Goal: Information Seeking & Learning: Find specific page/section

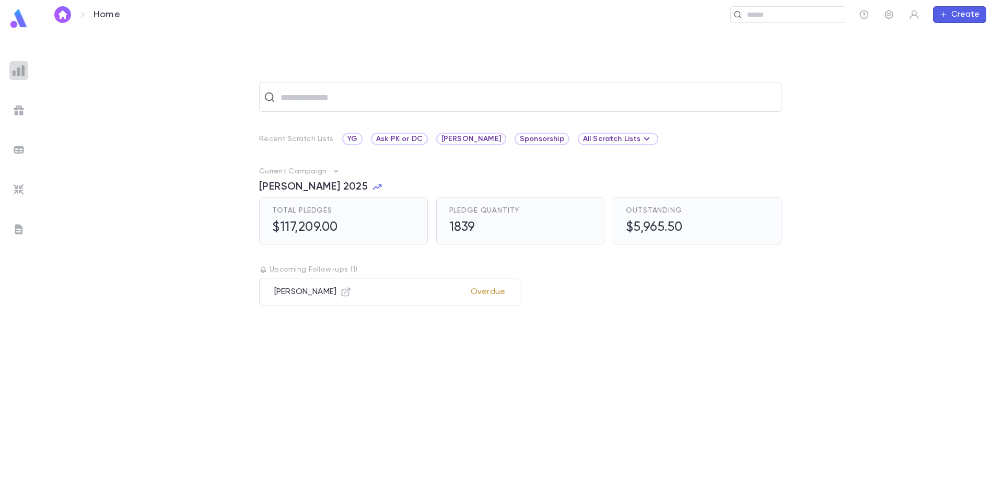
click at [21, 71] on img at bounding box center [19, 70] width 13 height 13
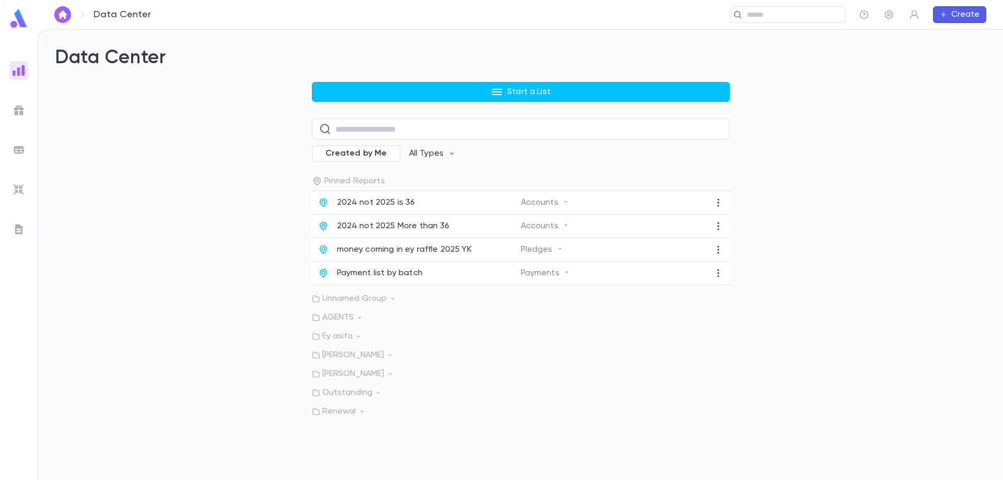
click at [369, 107] on div "Start a List ​ Created by Me All Types Pinned Reports 2024 not 2025 is 36 Accou…" at bounding box center [521, 249] width 418 height 335
click at [339, 394] on p "Outstanding" at bounding box center [521, 393] width 418 height 10
click at [369, 441] on p "More 500 outstanding" at bounding box center [381, 438] width 88 height 10
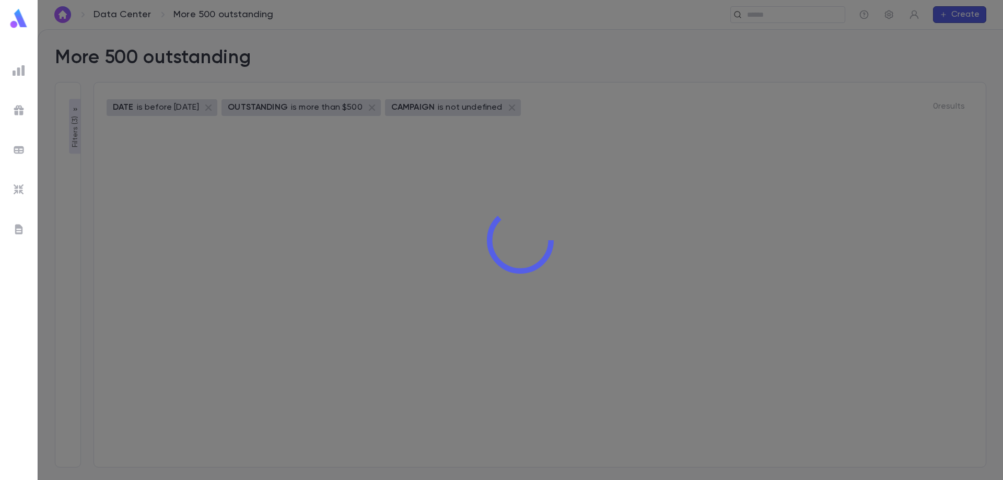
type input "**********"
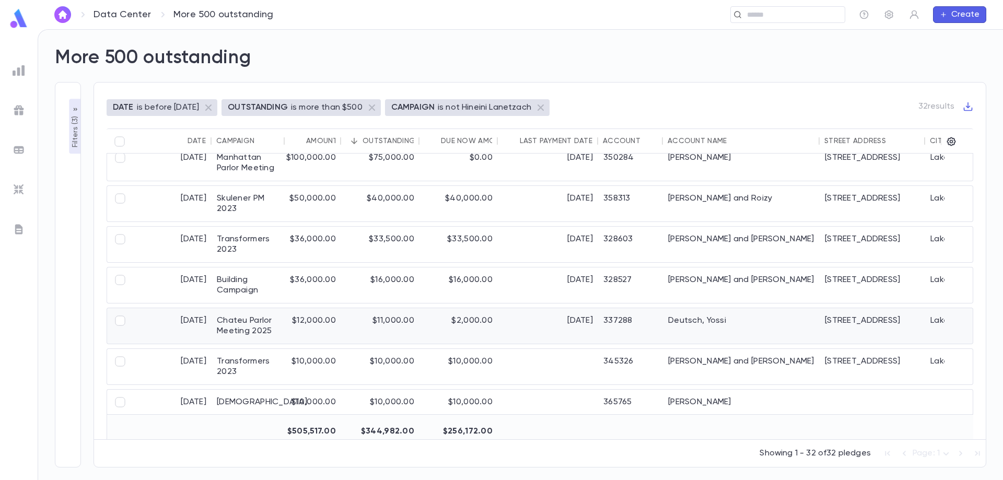
scroll to position [55, 0]
click at [394, 319] on div "$11,000.00" at bounding box center [380, 325] width 78 height 36
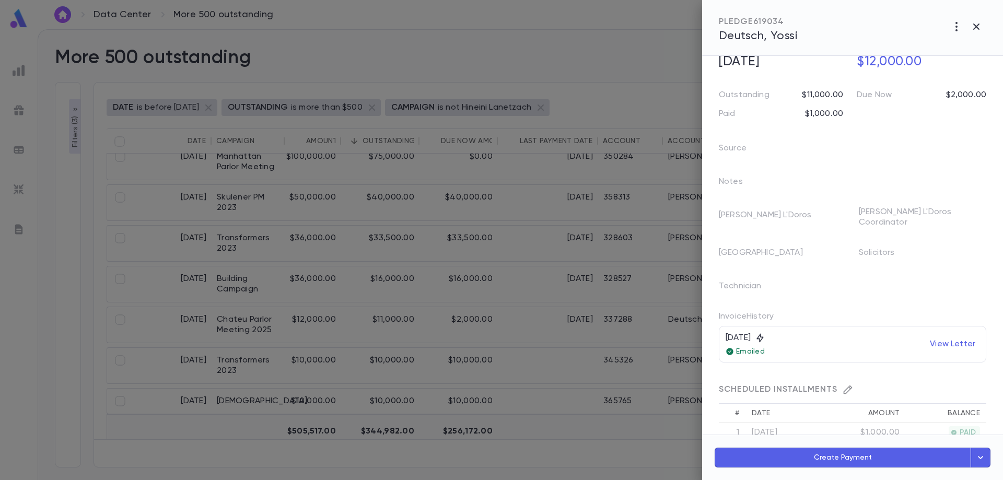
scroll to position [0, 0]
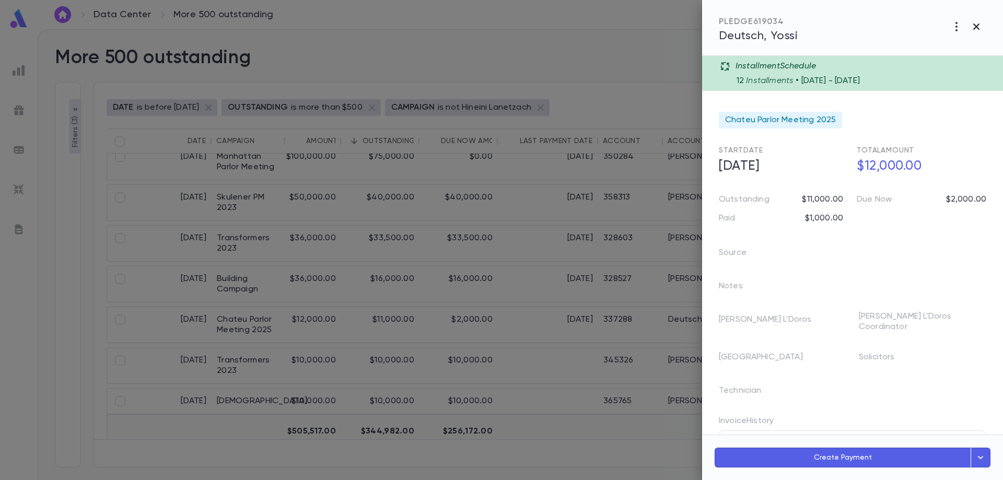
click at [974, 25] on icon "button" at bounding box center [977, 27] width 6 height 6
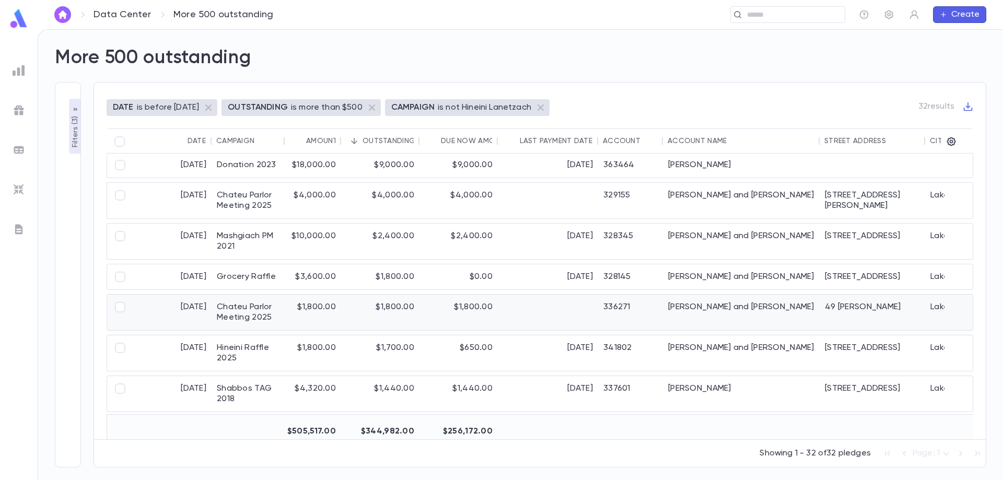
scroll to position [421, 0]
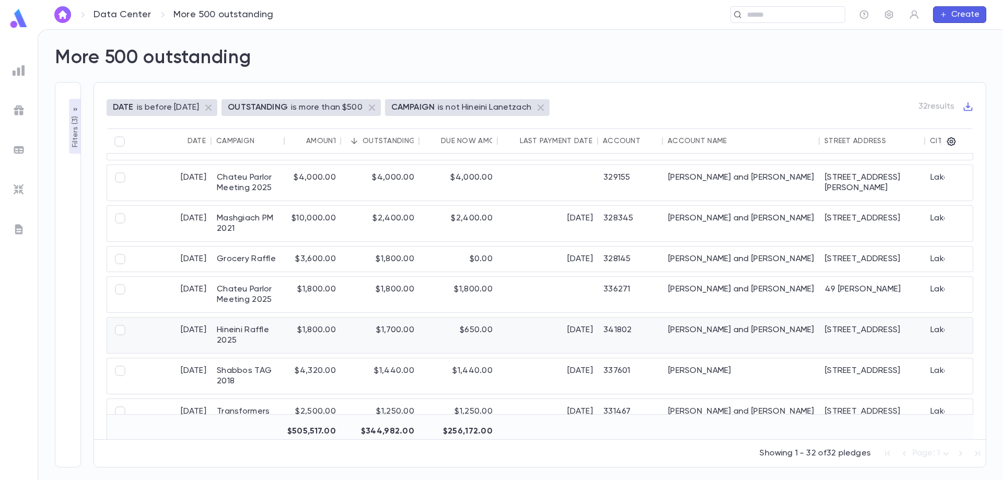
click at [317, 329] on div "$1,800.00" at bounding box center [313, 336] width 56 height 36
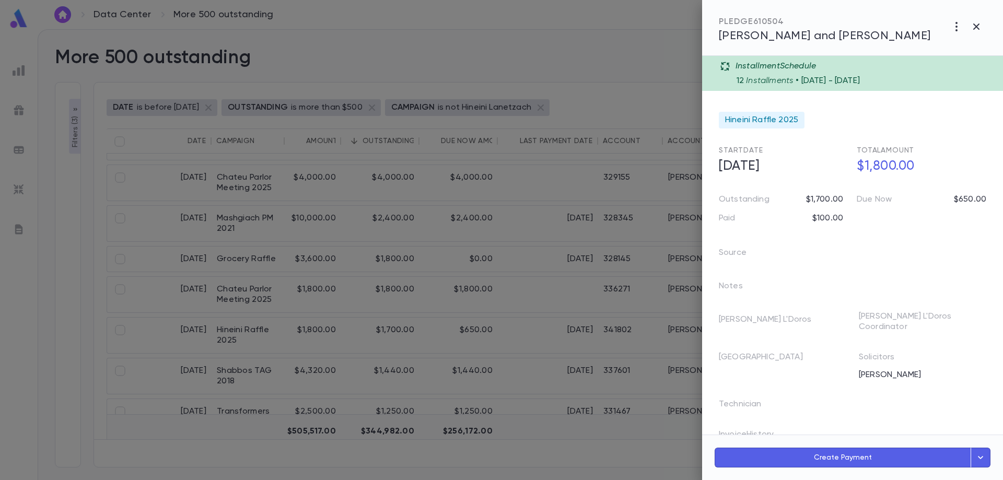
click at [767, 35] on span "[PERSON_NAME] and [PERSON_NAME]" at bounding box center [825, 35] width 212 height 11
click at [974, 25] on icon "button" at bounding box center [977, 26] width 13 height 13
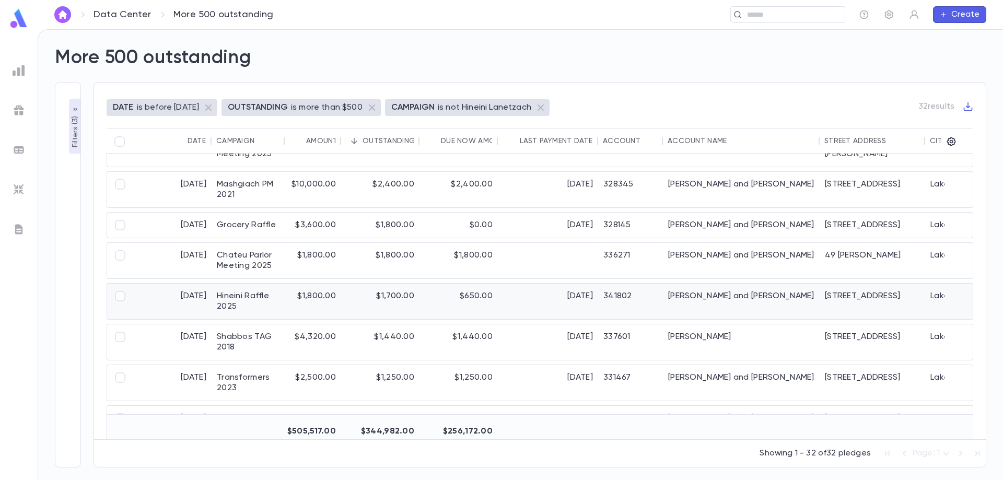
scroll to position [473, 0]
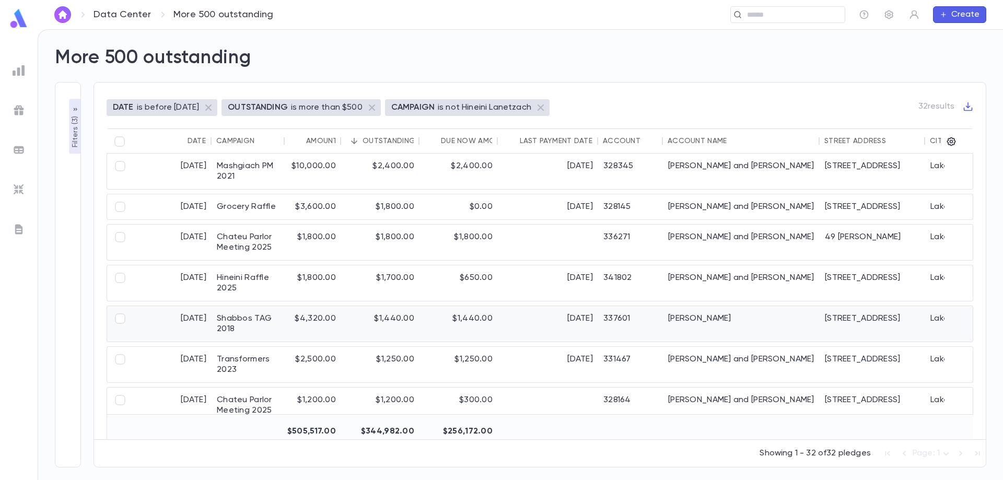
click at [249, 318] on div "Shabbos TAG 2018" at bounding box center [248, 324] width 73 height 36
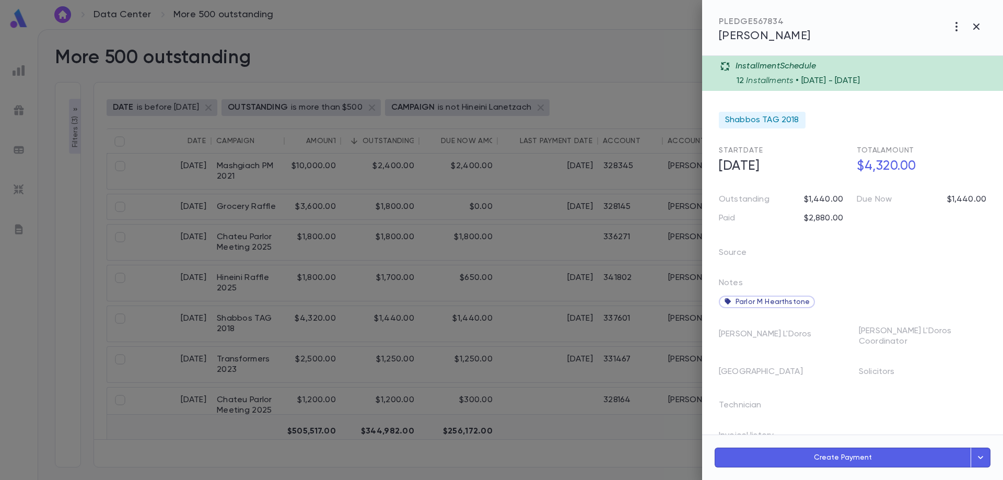
click at [735, 35] on span "Waldman" at bounding box center [765, 35] width 92 height 11
click at [976, 27] on icon "button" at bounding box center [977, 26] width 13 height 13
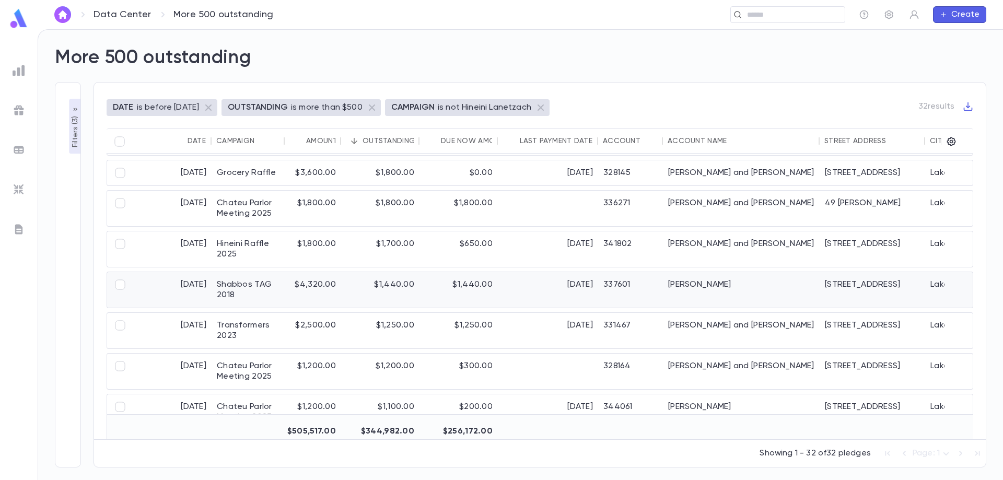
scroll to position [525, 0]
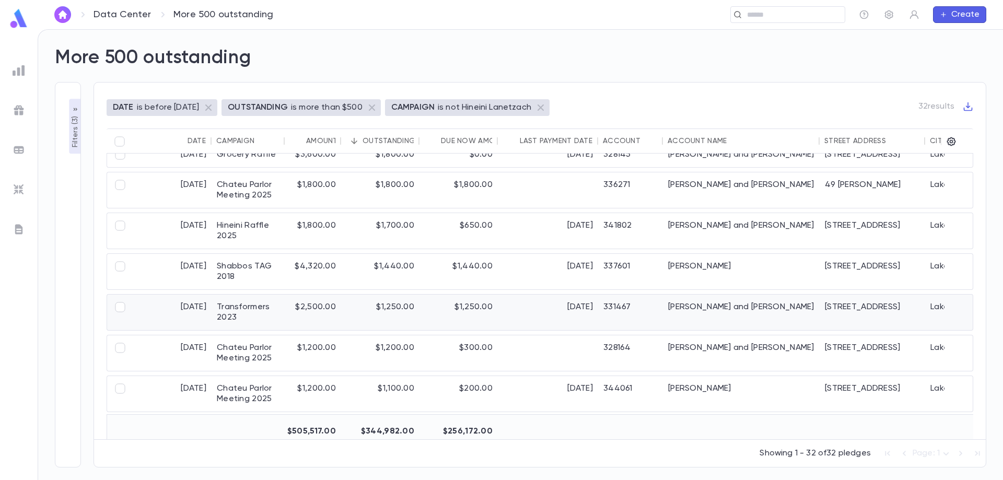
click at [326, 305] on div "$2,500.00" at bounding box center [313, 313] width 56 height 36
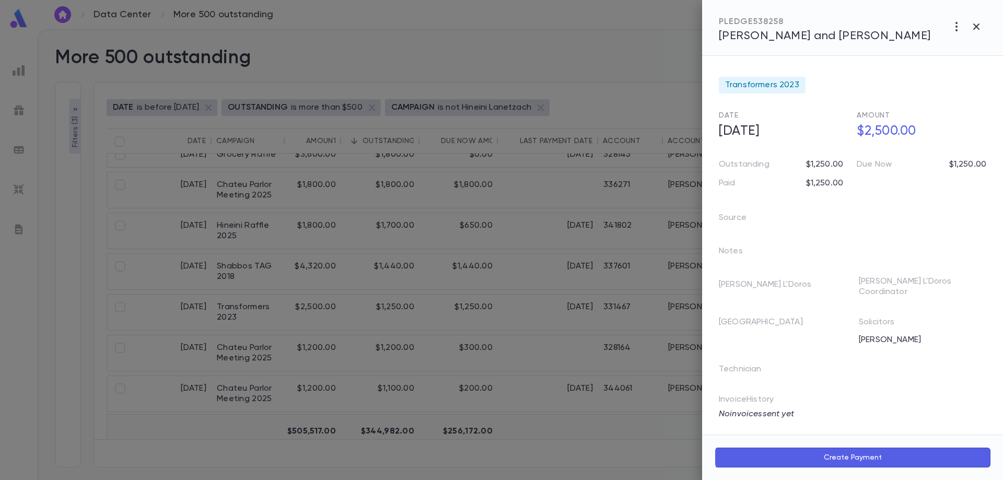
click at [768, 38] on span "Anisfeld, Avrohom and Sarah Gitel" at bounding box center [825, 35] width 212 height 11
click at [976, 27] on icon "button" at bounding box center [977, 27] width 6 height 6
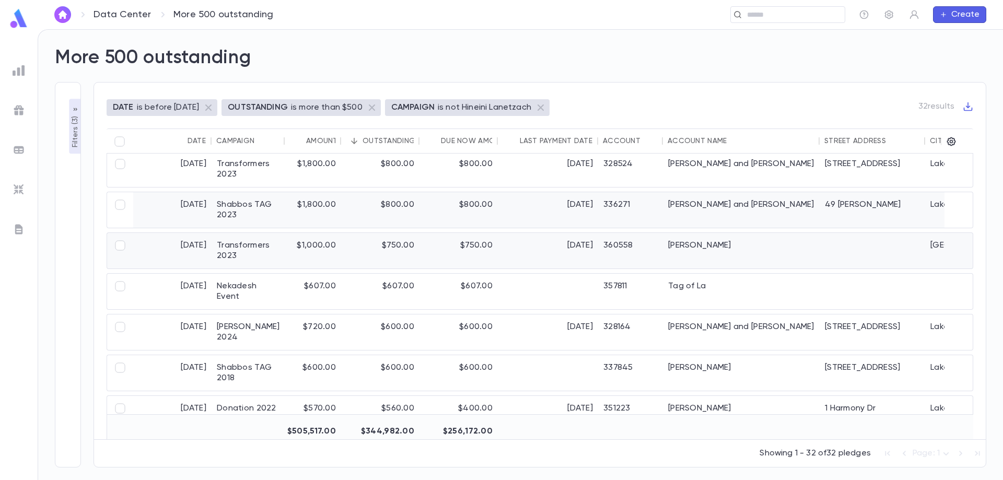
scroll to position [990, 0]
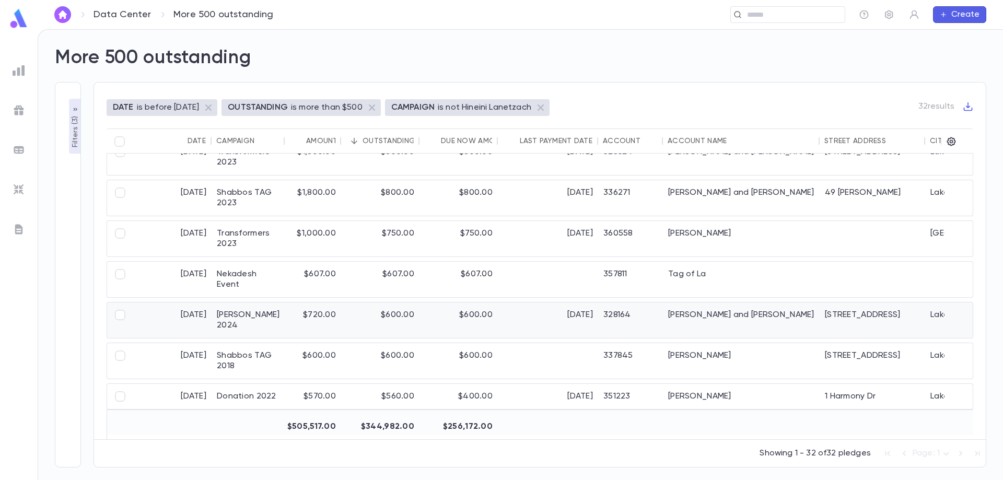
click at [345, 313] on div "$600.00" at bounding box center [380, 321] width 78 height 36
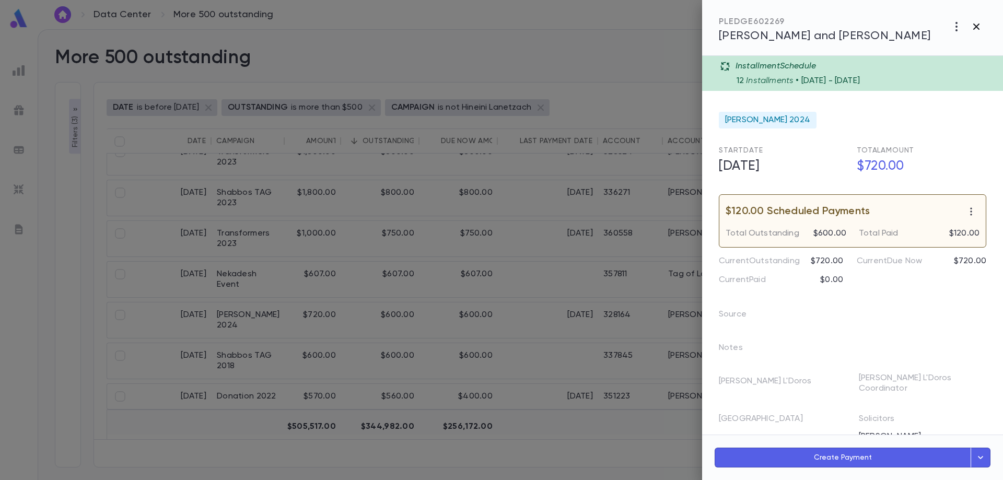
click at [977, 26] on icon "button" at bounding box center [977, 27] width 6 height 6
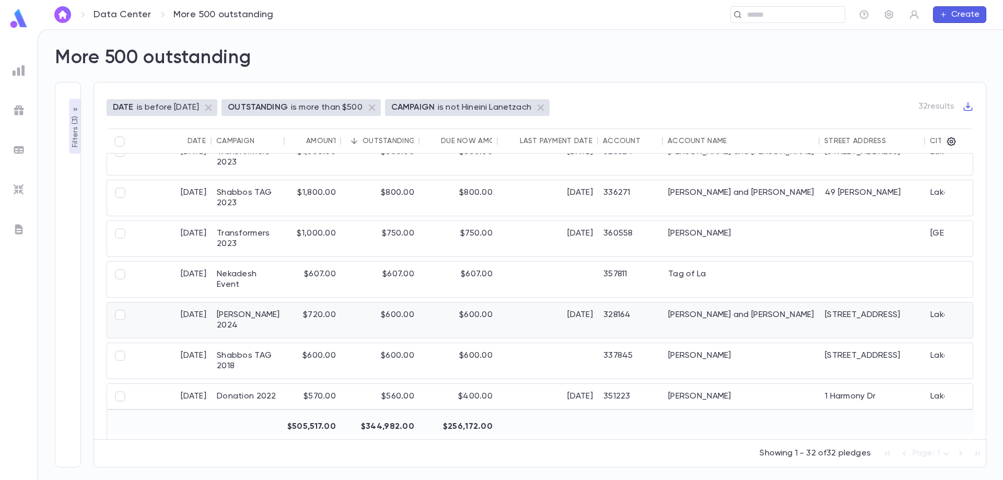
click at [363, 325] on div "$600.00" at bounding box center [380, 321] width 78 height 36
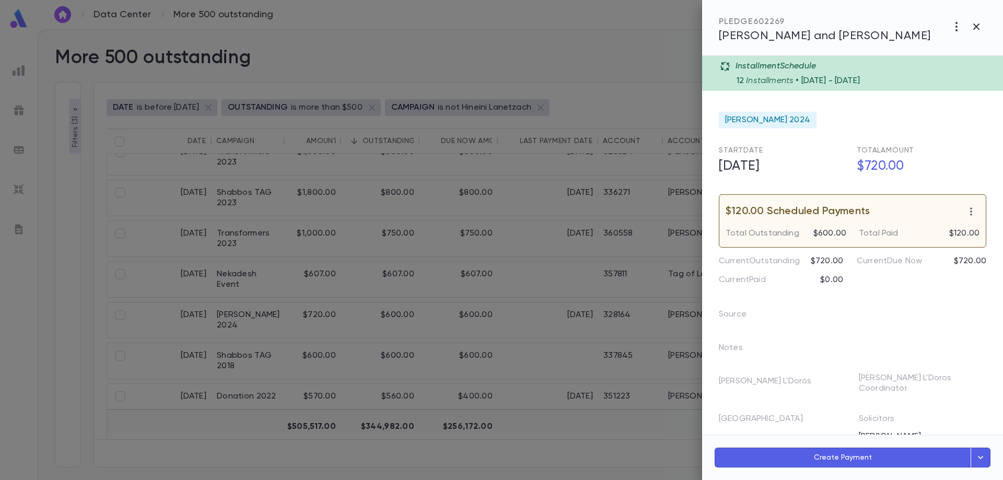
click at [727, 37] on span "Werzberger, Shmulie and Naomi" at bounding box center [825, 35] width 212 height 11
click at [982, 24] on icon "button" at bounding box center [977, 26] width 13 height 13
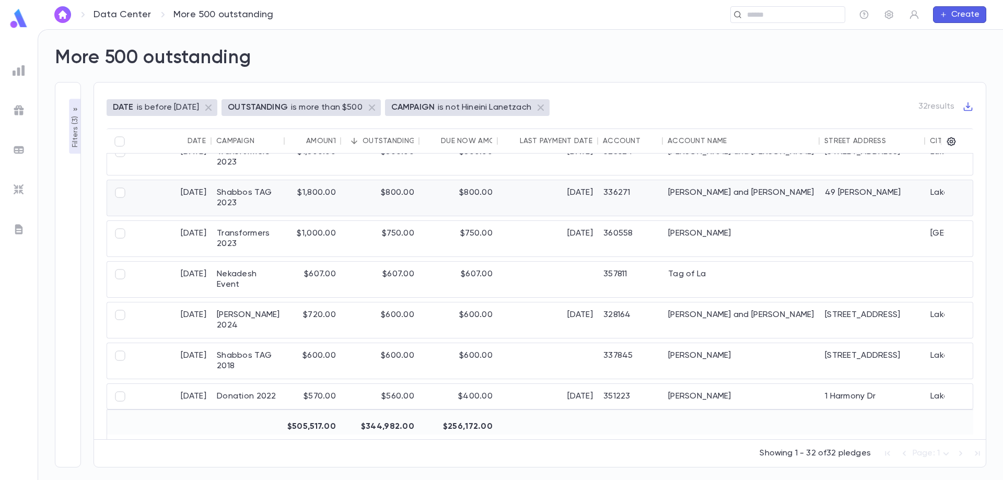
scroll to position [938, 0]
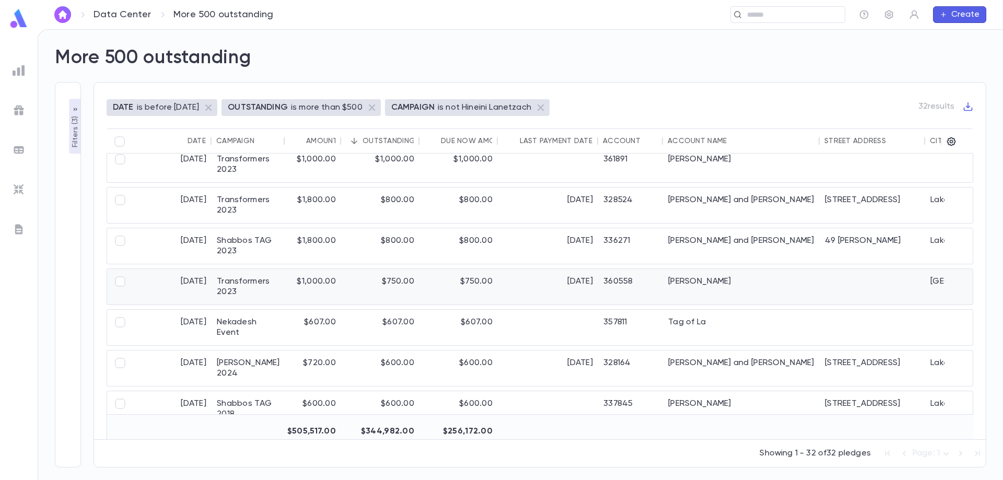
click at [308, 281] on div "$1,000.00" at bounding box center [313, 287] width 56 height 36
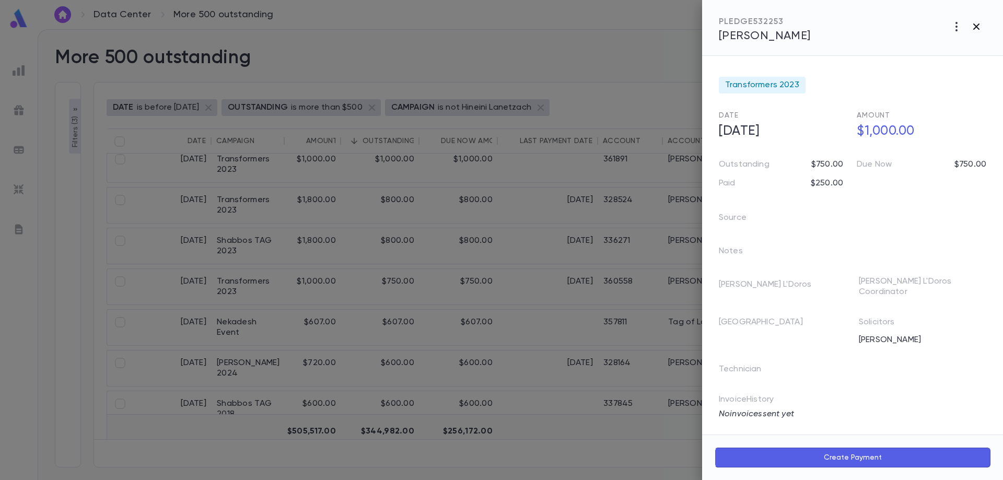
click at [974, 22] on icon "button" at bounding box center [977, 26] width 13 height 13
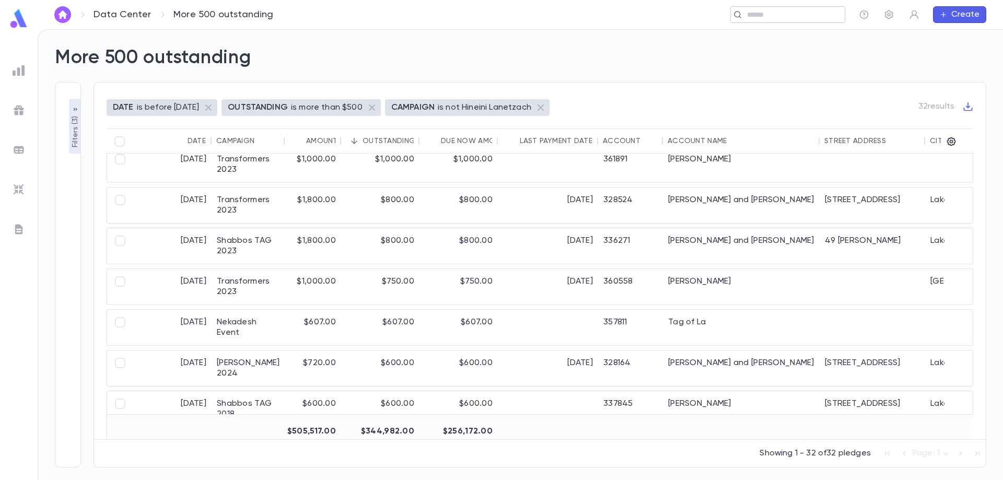
click at [773, 13] on input "text" at bounding box center [792, 15] width 97 height 10
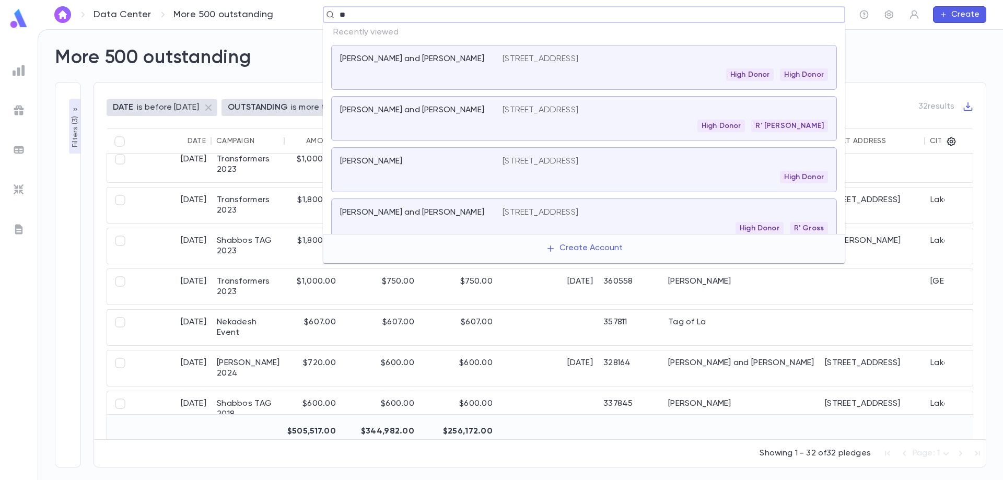
type input "*"
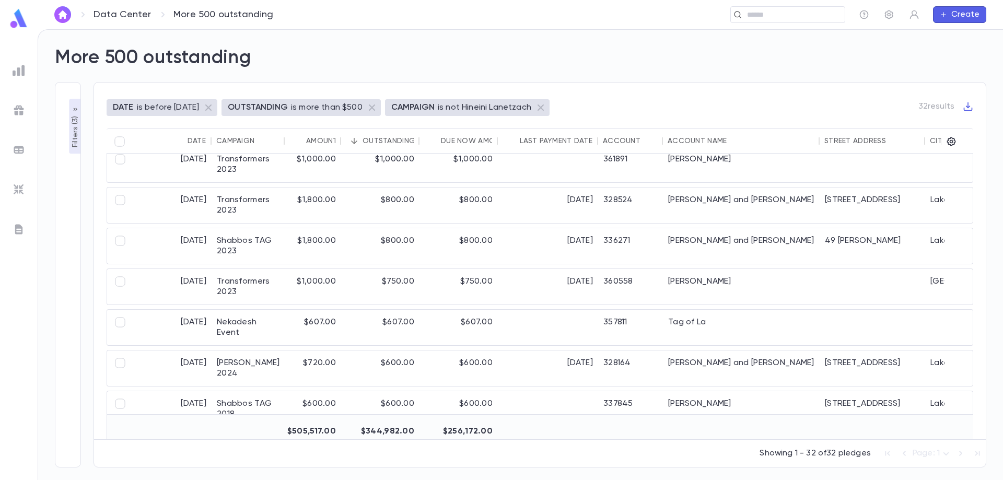
click at [887, 66] on div "More 500 outstanding" at bounding box center [514, 52] width 944 height 36
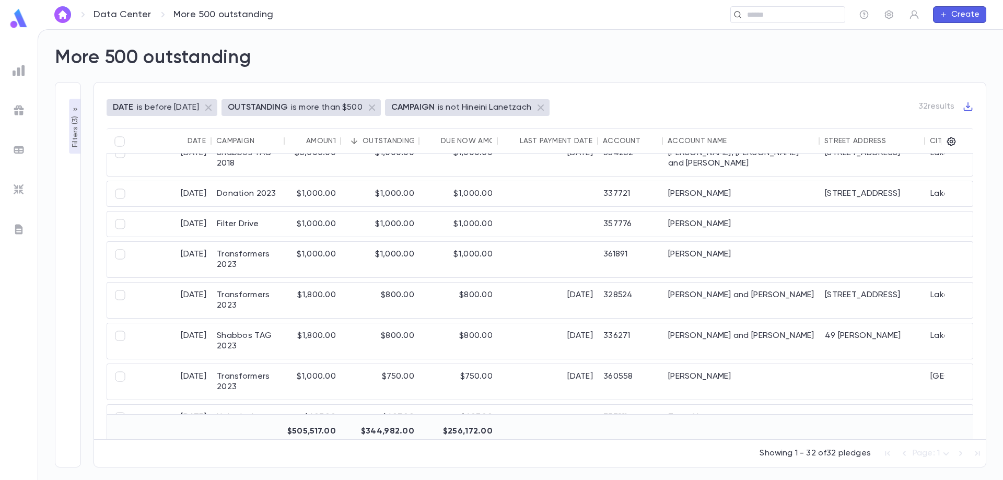
scroll to position [781, 0]
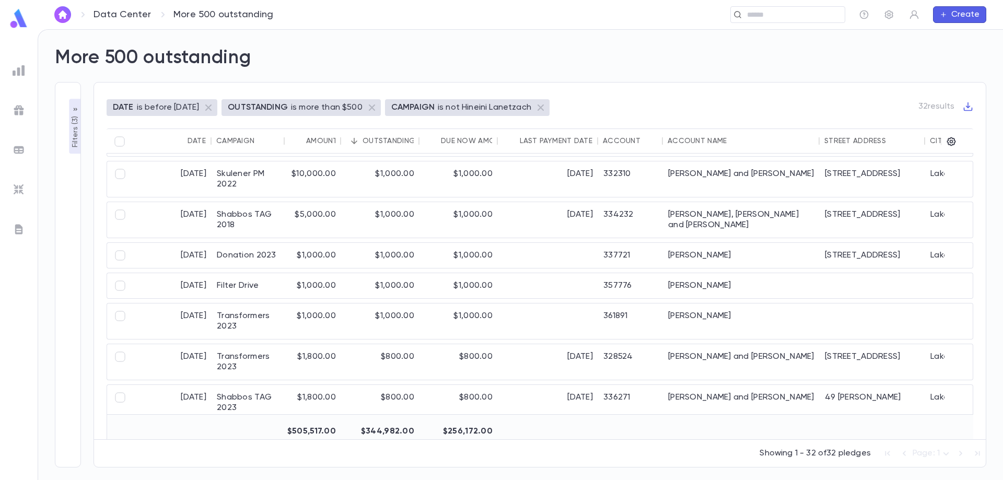
click at [76, 107] on icon "button" at bounding box center [75, 110] width 8 height 8
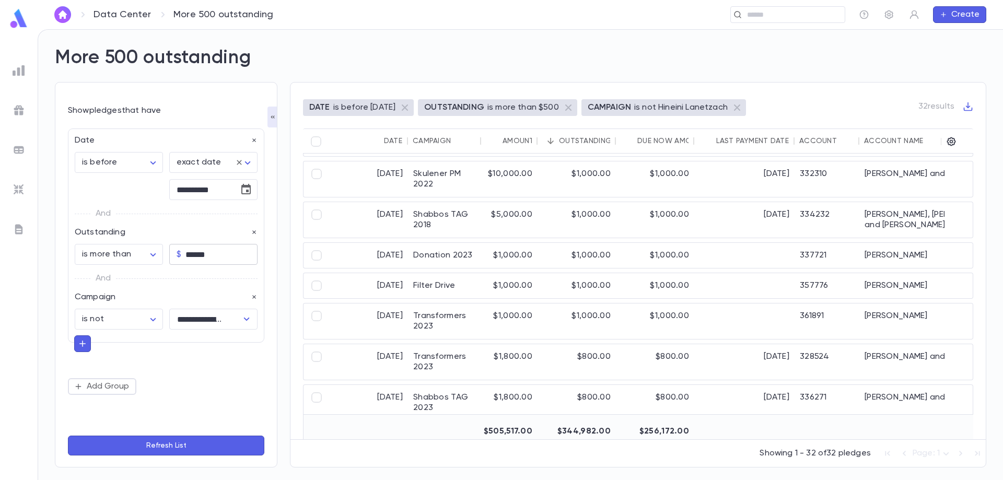
click at [217, 256] on input "******" at bounding box center [222, 255] width 72 height 20
type input "******"
click at [68, 436] on button "Refresh List" at bounding box center [166, 446] width 197 height 20
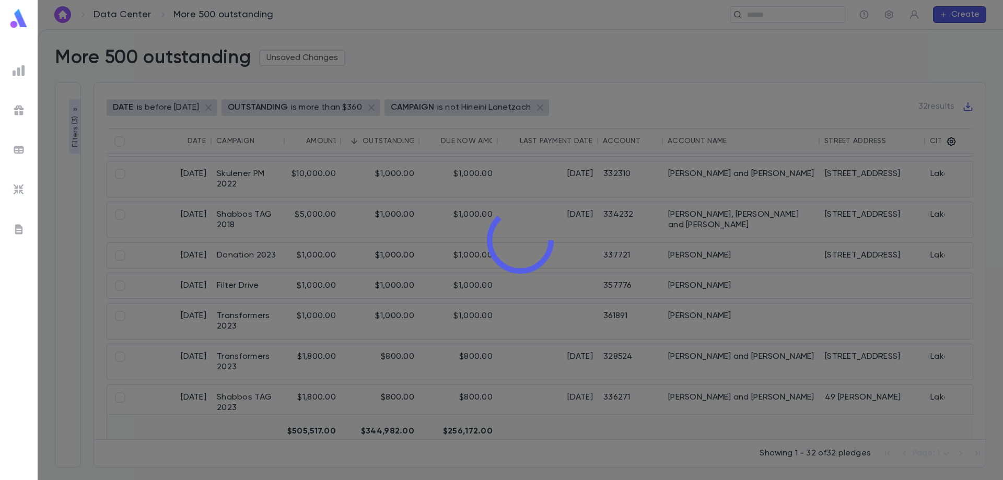
type input "**********"
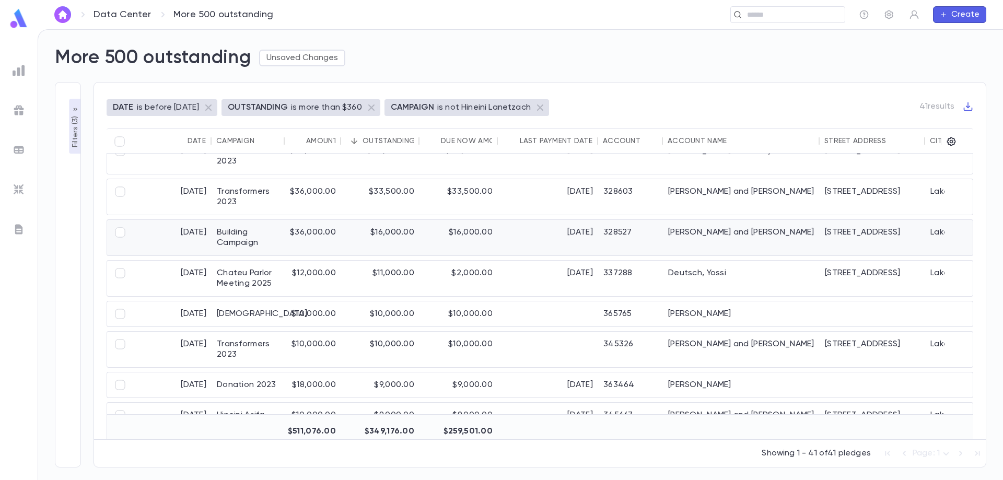
scroll to position [0, 0]
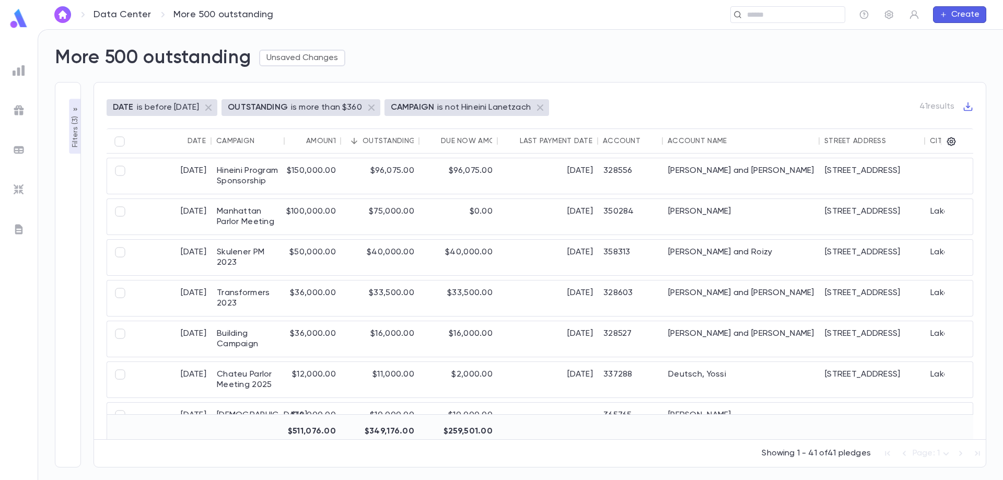
click at [297, 145] on icon "Sort" at bounding box center [297, 140] width 9 height 9
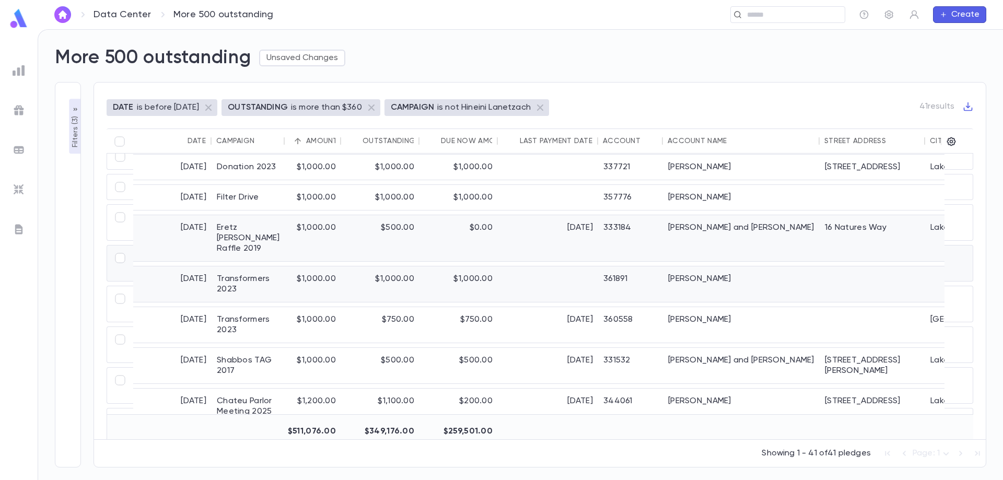
scroll to position [470, 0]
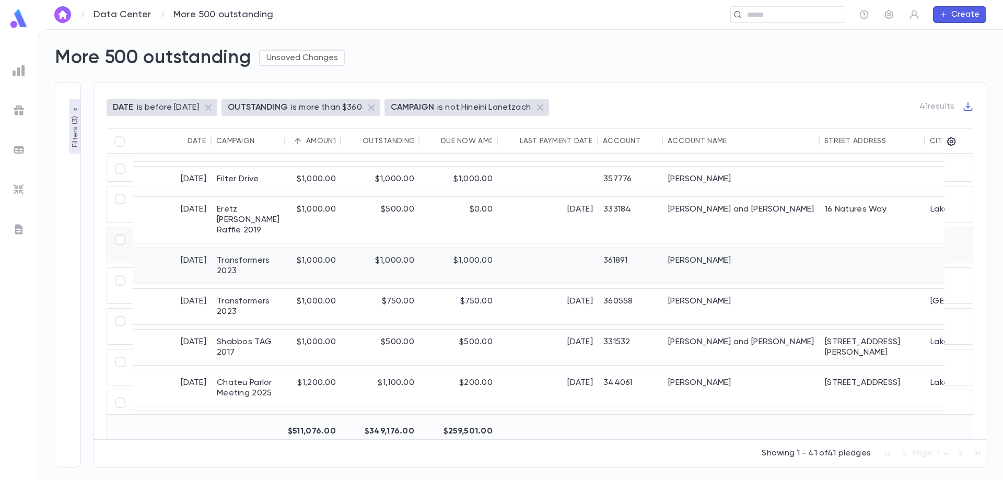
click at [314, 248] on div "$1,000.00" at bounding box center [313, 266] width 56 height 36
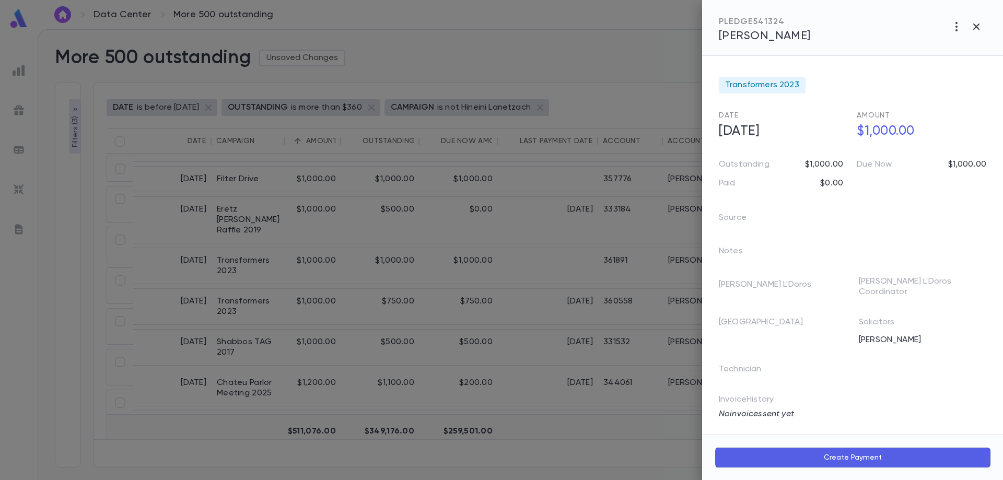
click at [802, 36] on span "Fruchter, Avromi" at bounding box center [765, 35] width 92 height 11
click at [980, 25] on icon "button" at bounding box center [977, 26] width 13 height 13
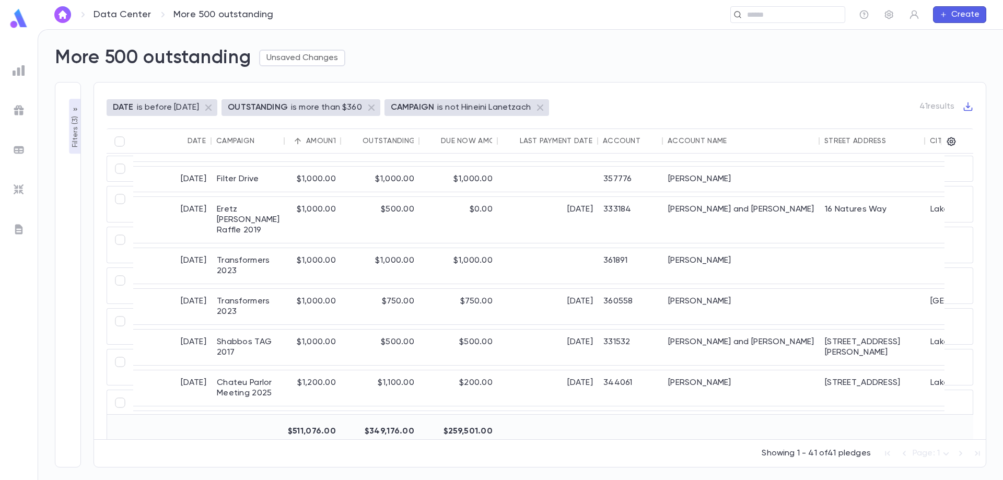
click at [18, 68] on img at bounding box center [19, 70] width 13 height 13
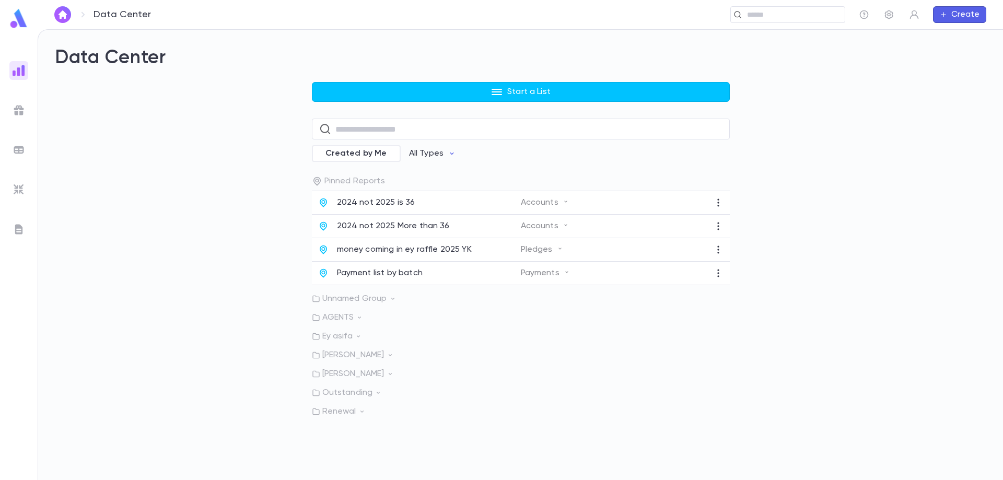
click at [342, 336] on p "Ey asifa" at bounding box center [521, 336] width 418 height 10
click at [370, 360] on p "Big donors EY asifa" at bounding box center [374, 358] width 75 height 10
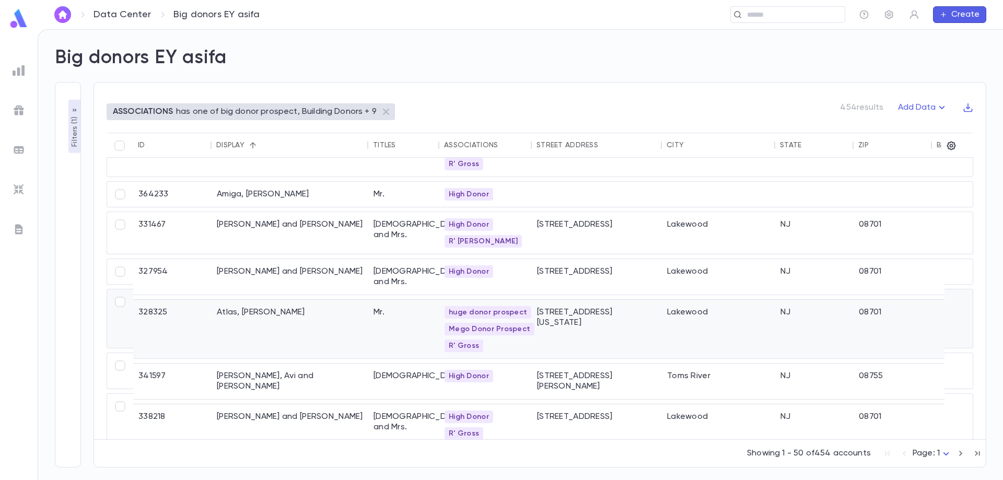
scroll to position [418, 0]
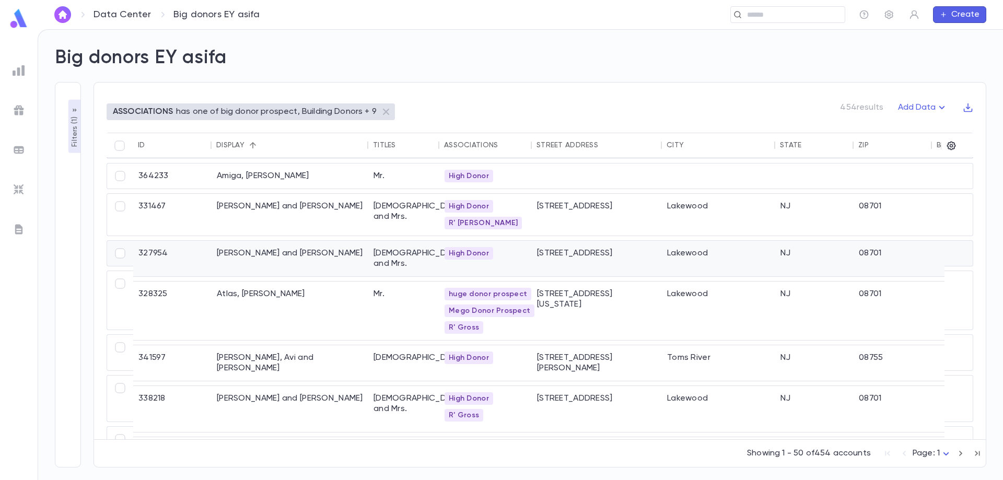
click at [247, 256] on div "Arfa, David and Fradie" at bounding box center [290, 259] width 157 height 36
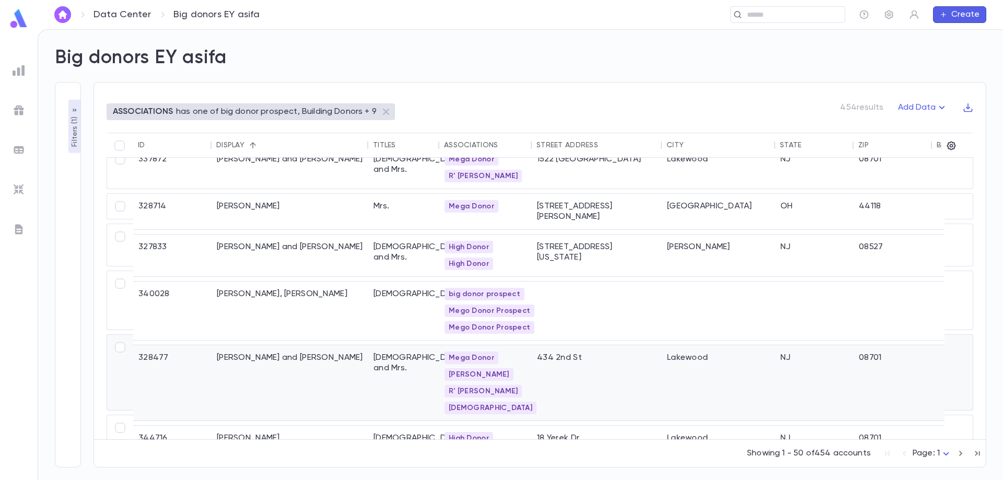
scroll to position [1898, 0]
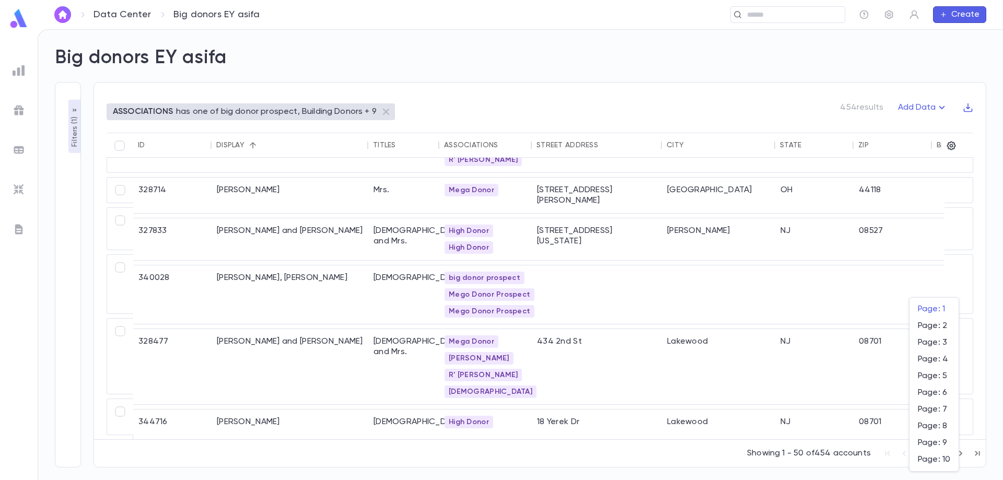
click at [939, 455] on body "**********" at bounding box center [501, 254] width 1003 height 451
click at [936, 326] on span "Page: 2" at bounding box center [934, 326] width 32 height 10
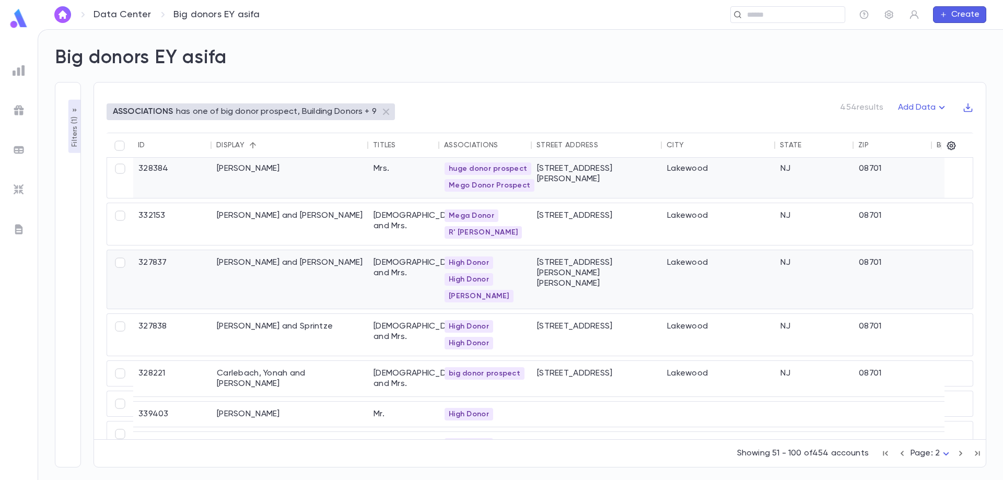
scroll to position [627, 0]
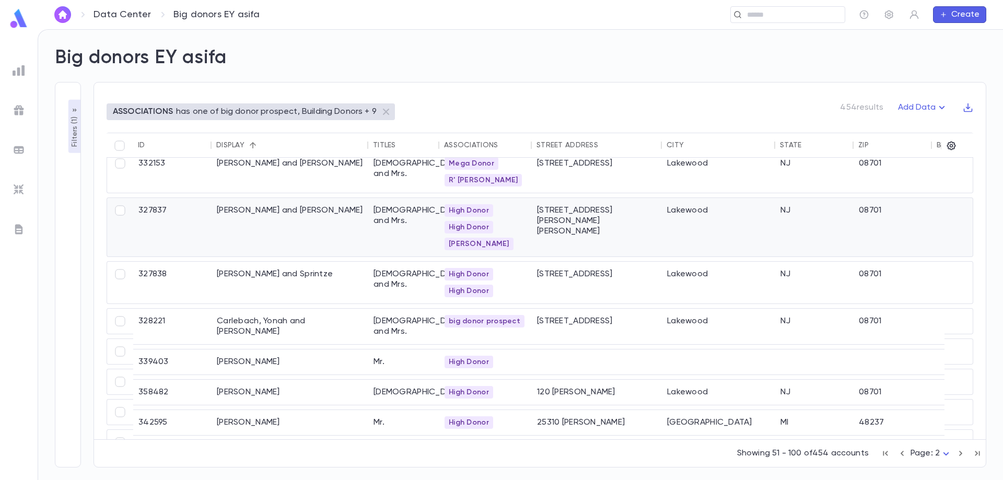
click at [253, 211] on div "Brooks, Pinchas and Esther" at bounding box center [290, 227] width 157 height 59
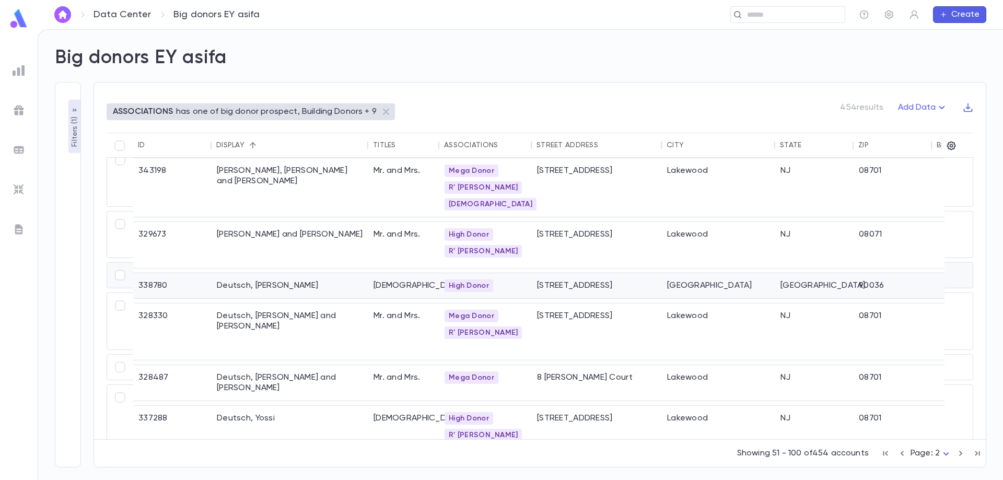
scroll to position [1045, 0]
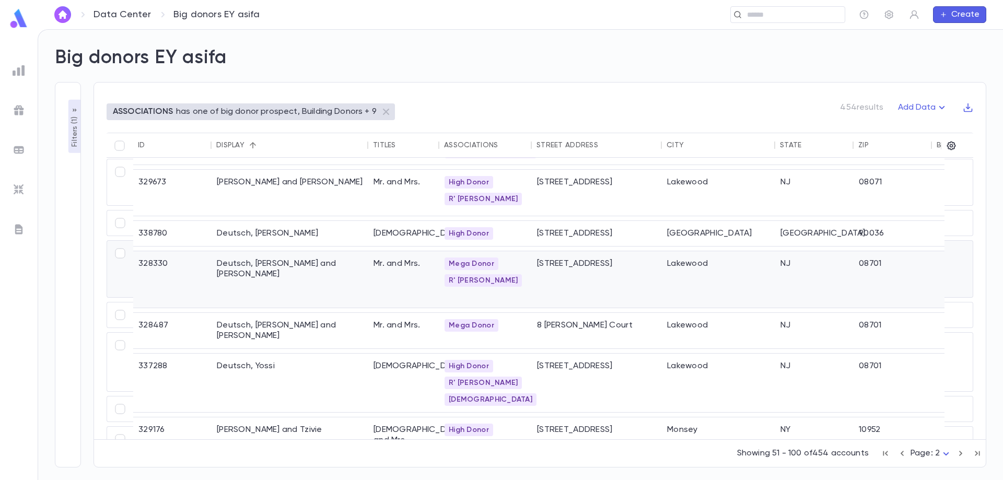
click at [291, 252] on div "Deutsch, Matisyahu and Rechi" at bounding box center [290, 279] width 157 height 56
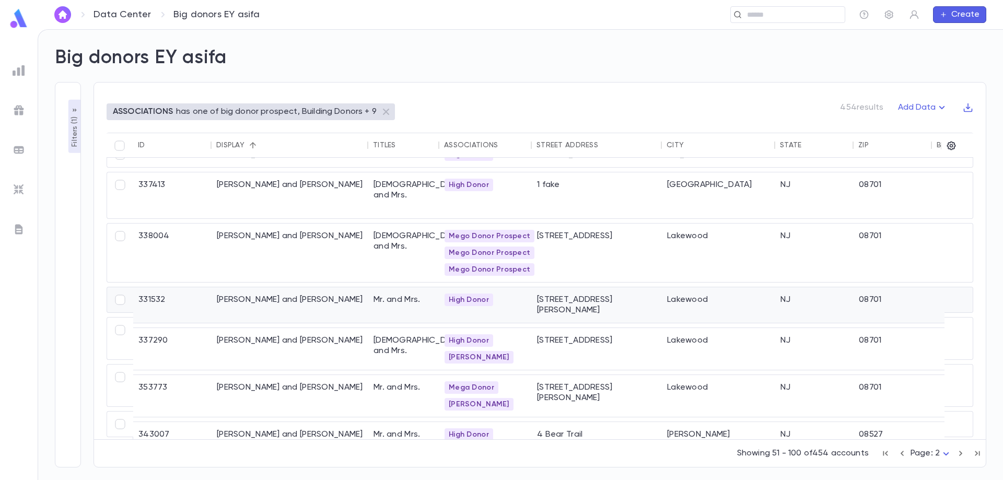
scroll to position [1929, 0]
click at [931, 451] on body "**********" at bounding box center [501, 254] width 1003 height 451
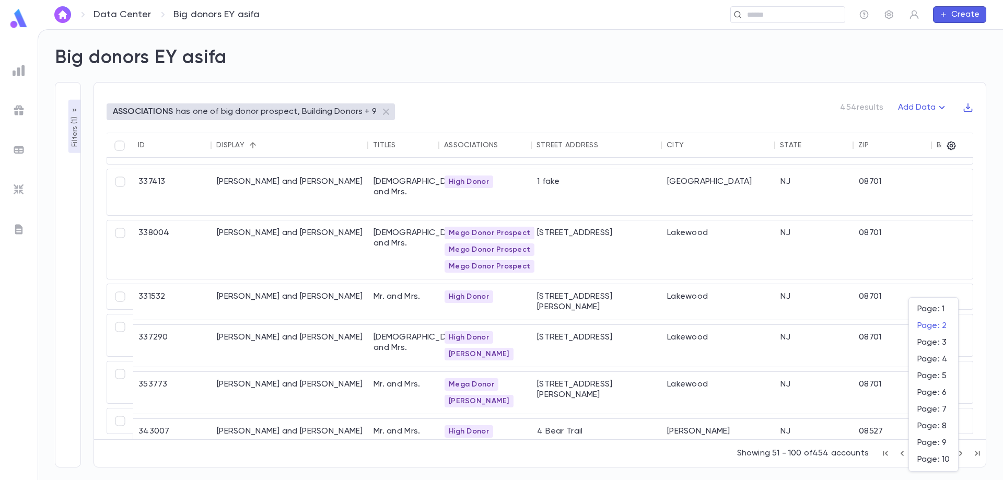
scroll to position [1928, 0]
click at [930, 343] on span "Page: 3" at bounding box center [934, 343] width 32 height 10
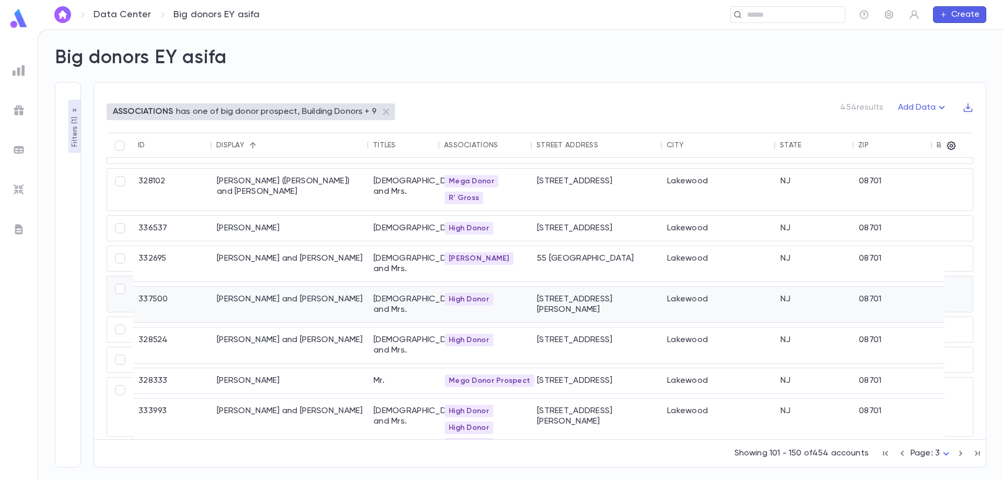
scroll to position [1949, 0]
click at [932, 456] on body "**********" at bounding box center [501, 254] width 1003 height 451
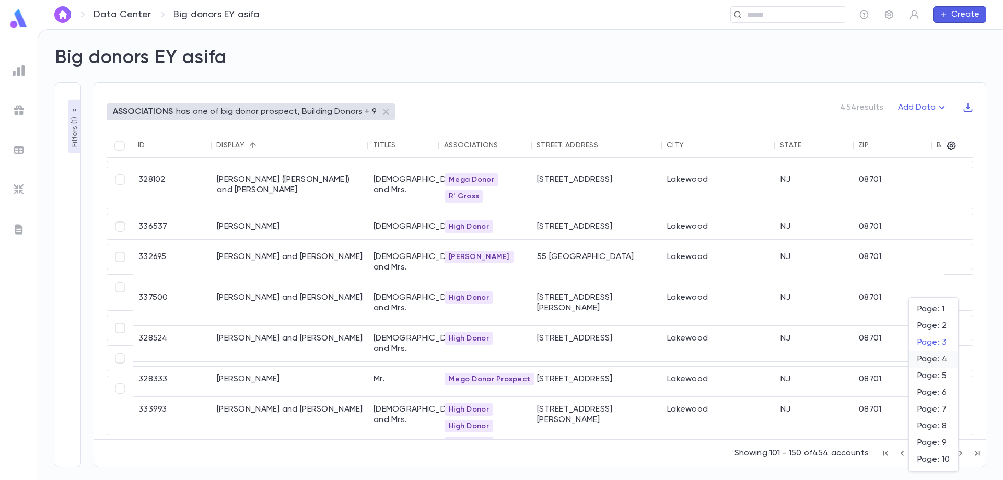
click at [937, 359] on span "Page: 4" at bounding box center [934, 359] width 32 height 10
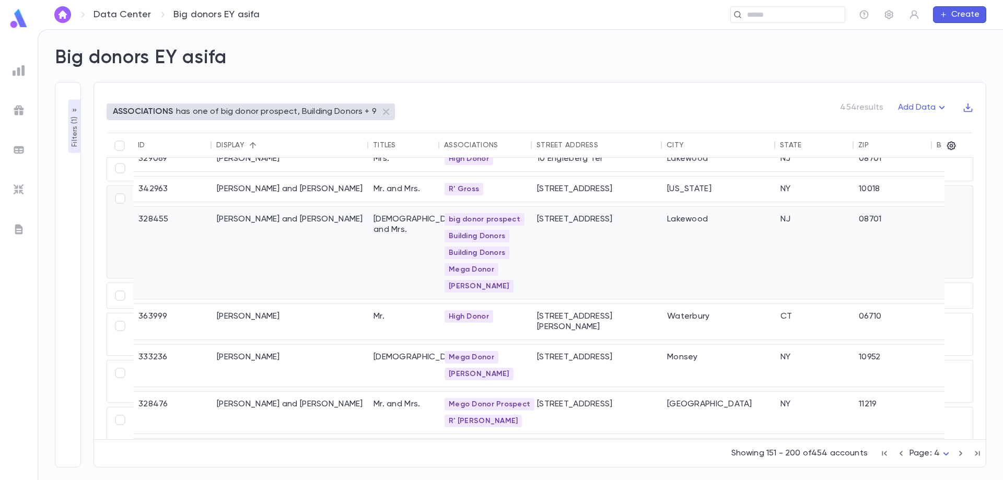
scroll to position [732, 0]
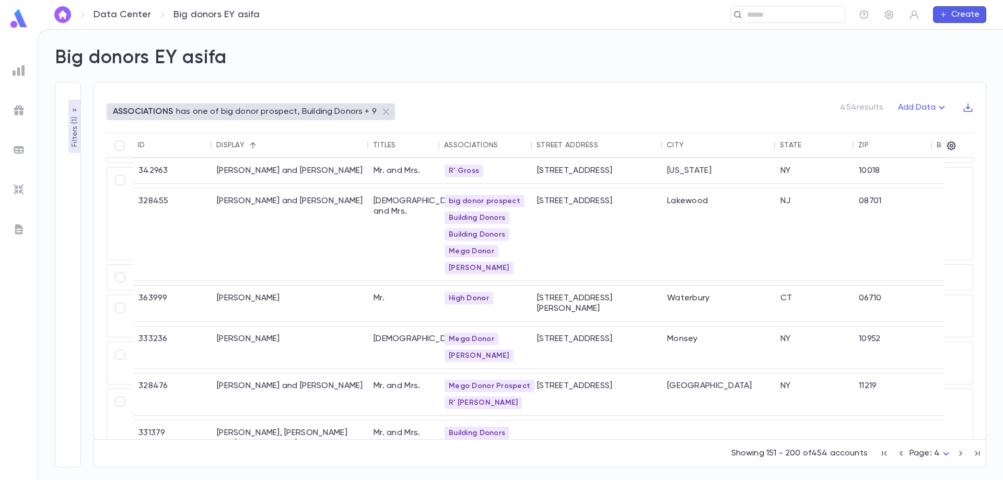
click at [18, 25] on img at bounding box center [18, 18] width 21 height 20
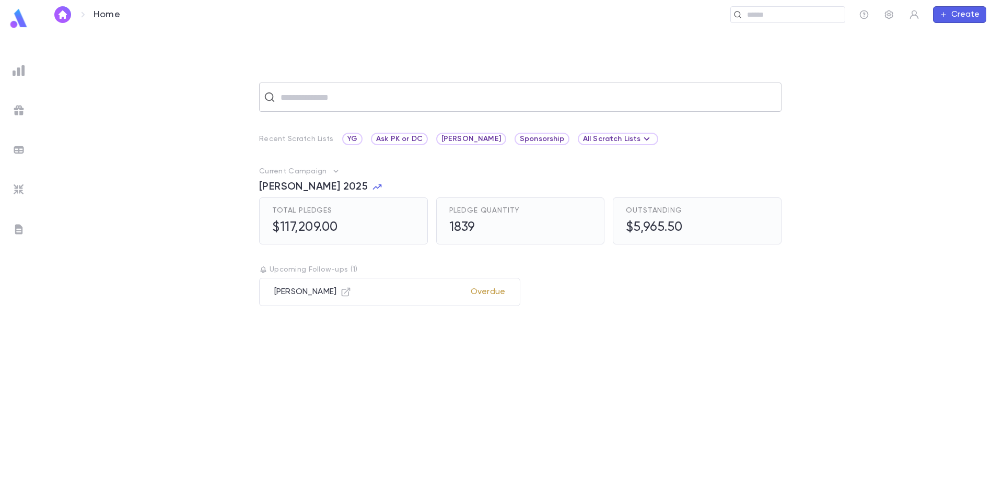
click at [332, 93] on input "text" at bounding box center [528, 97] width 500 height 20
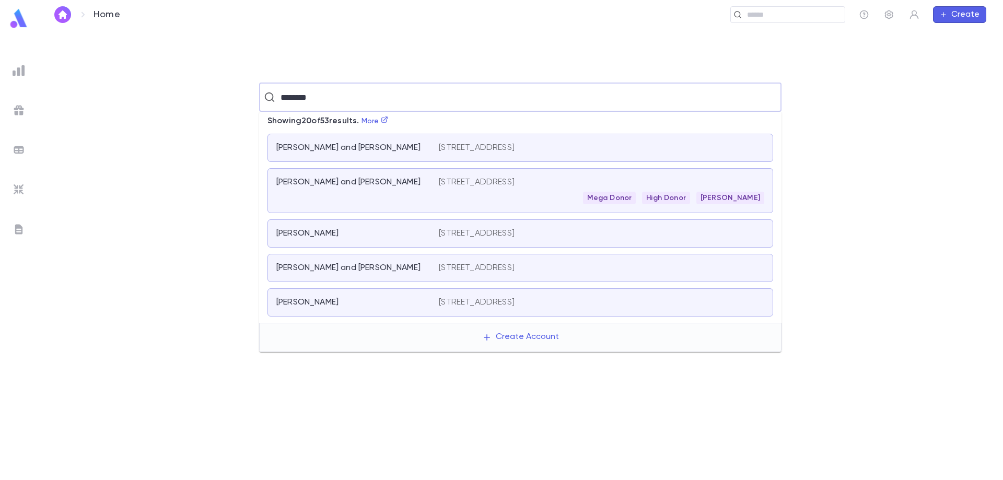
click at [339, 100] on input "*******" at bounding box center [520, 97] width 484 height 20
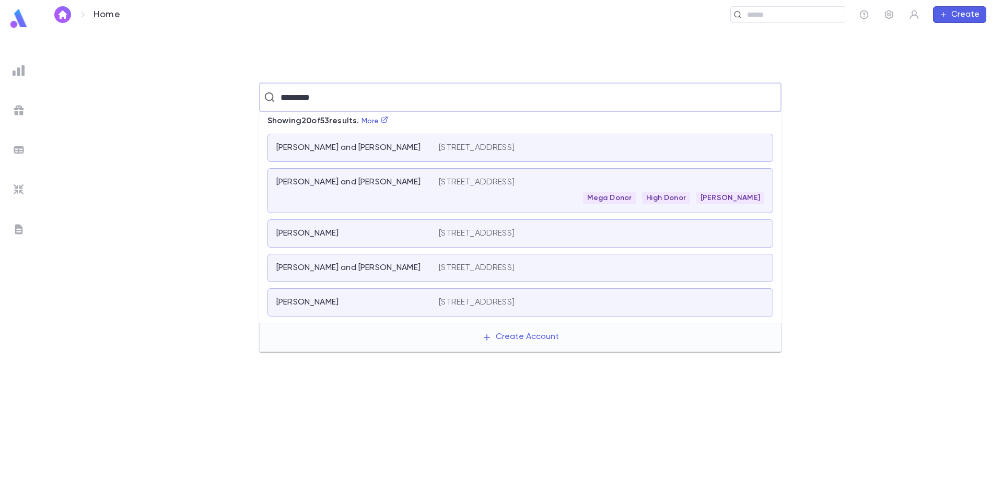
type input "********"
click at [342, 150] on p "Kushner, Dovid Yakov and Sara" at bounding box center [348, 148] width 144 height 10
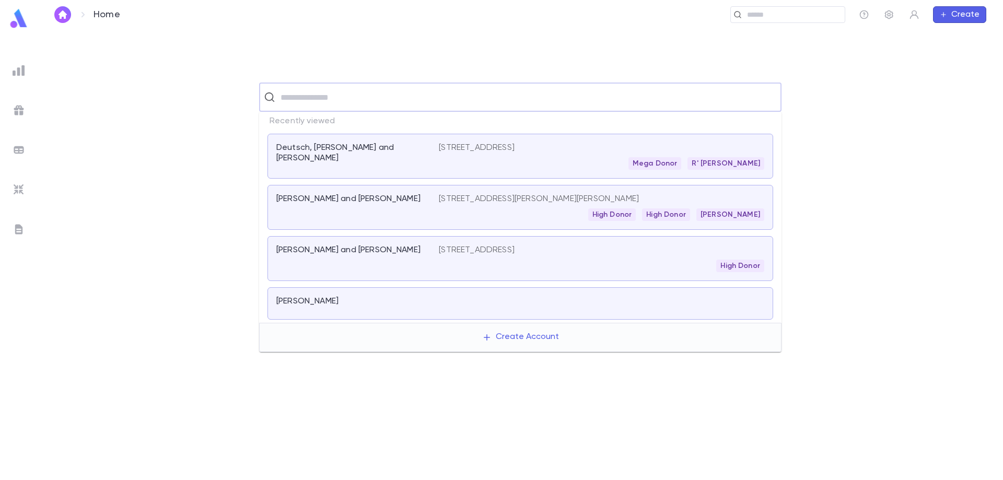
click at [306, 93] on input "text" at bounding box center [528, 97] width 500 height 20
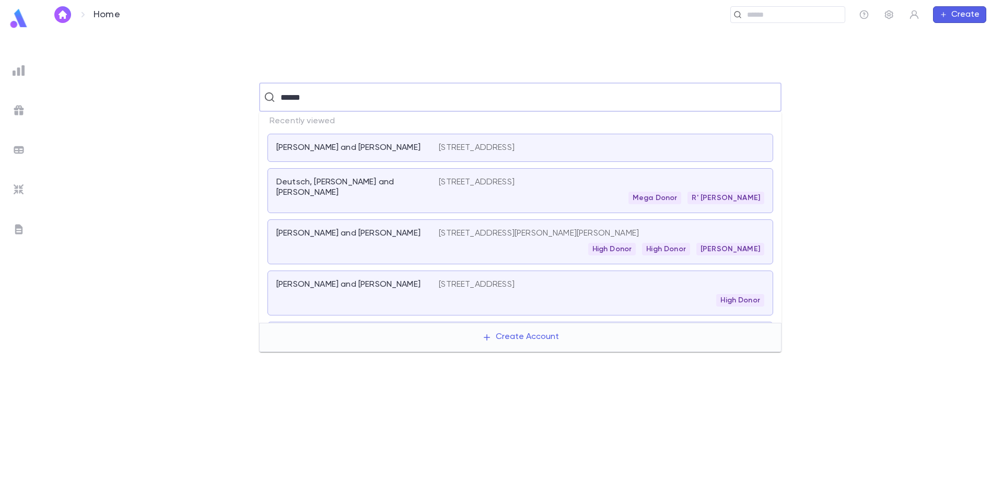
type input "*******"
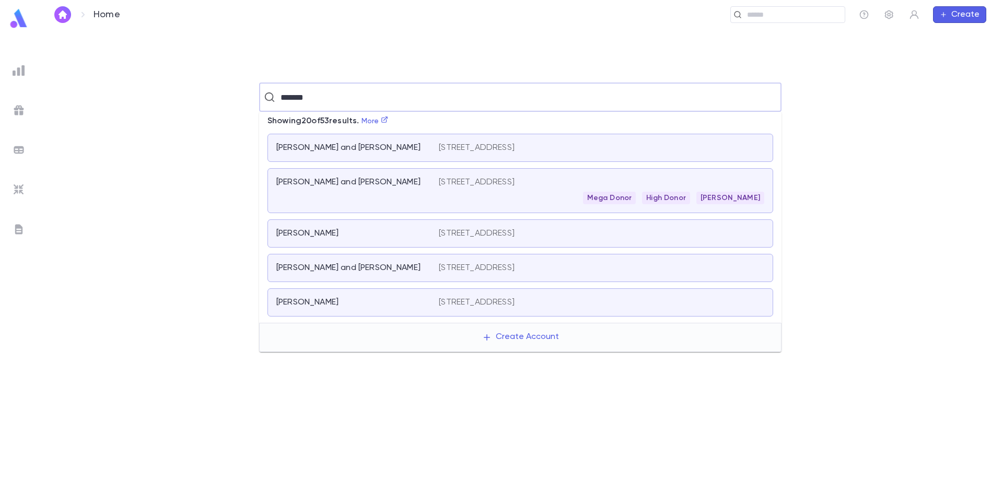
scroll to position [52, 0]
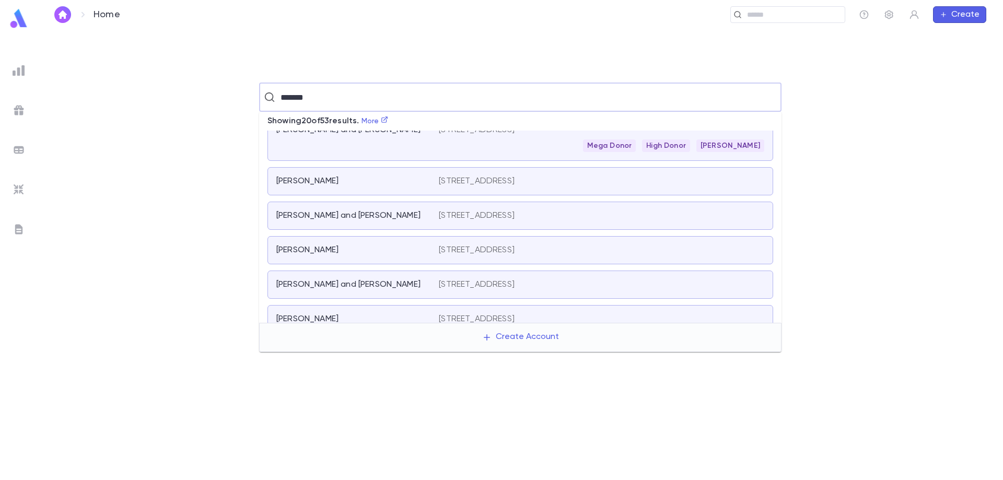
click at [331, 216] on p "Kushner, Dovid and Yaffa" at bounding box center [348, 216] width 144 height 10
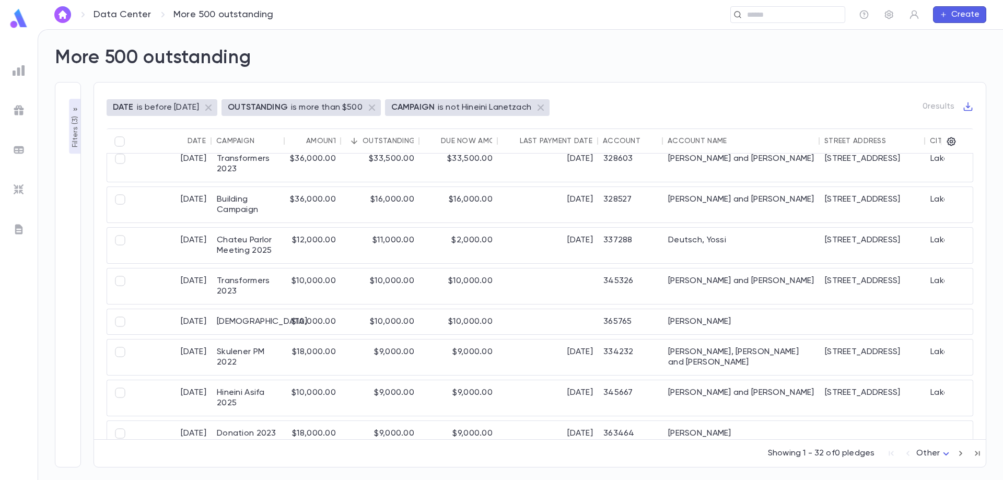
scroll to position [157, 0]
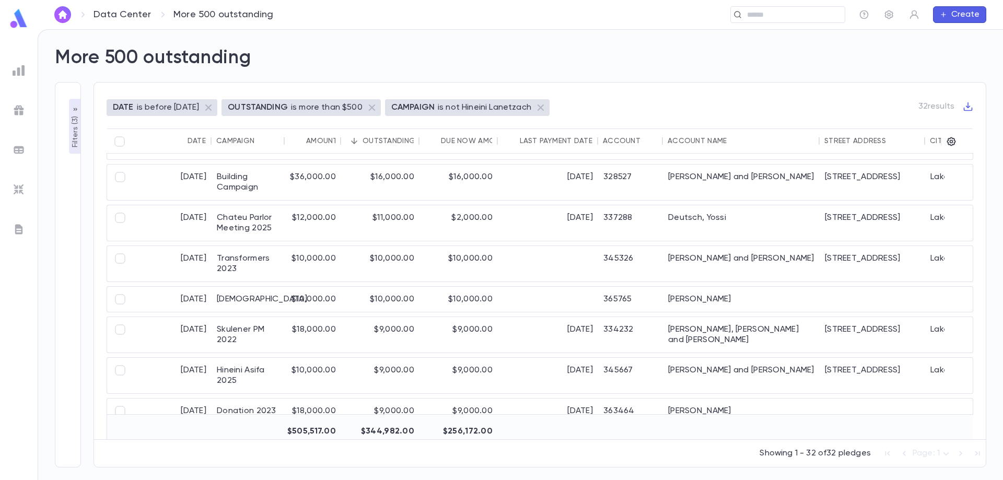
click at [66, 132] on div "**********" at bounding box center [68, 275] width 26 height 386
click at [76, 135] on p "Filters ( 3 )" at bounding box center [75, 131] width 10 height 34
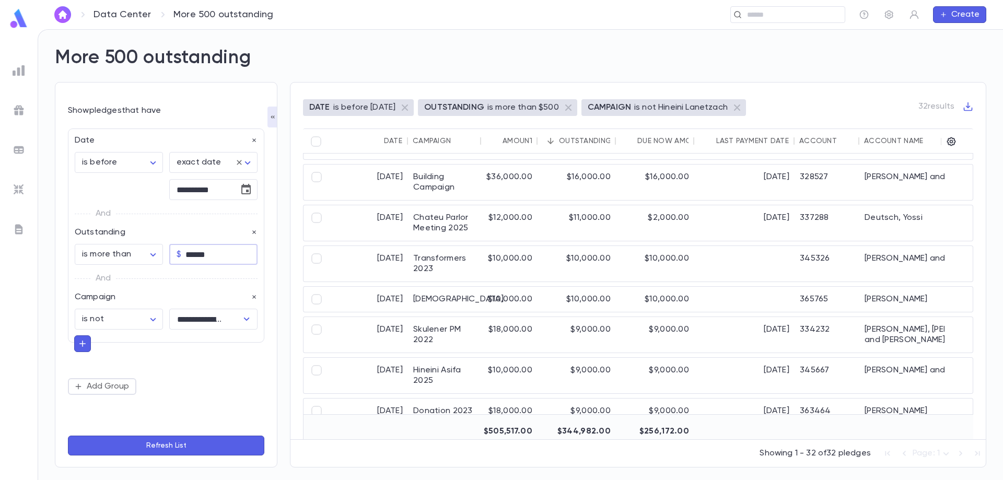
click at [213, 259] on input "******" at bounding box center [222, 255] width 72 height 20
type input "******"
click at [15, 72] on img at bounding box center [19, 70] width 13 height 13
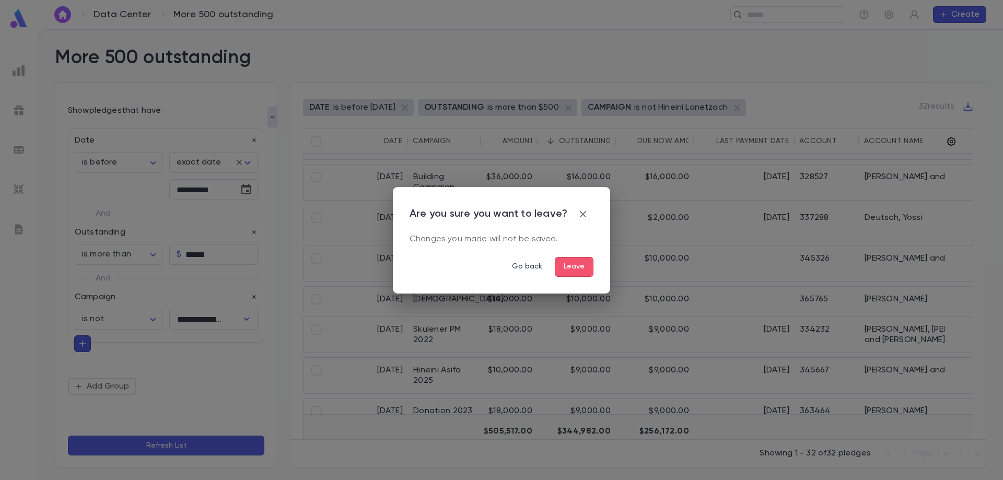
click at [569, 268] on button "Leave" at bounding box center [574, 267] width 39 height 20
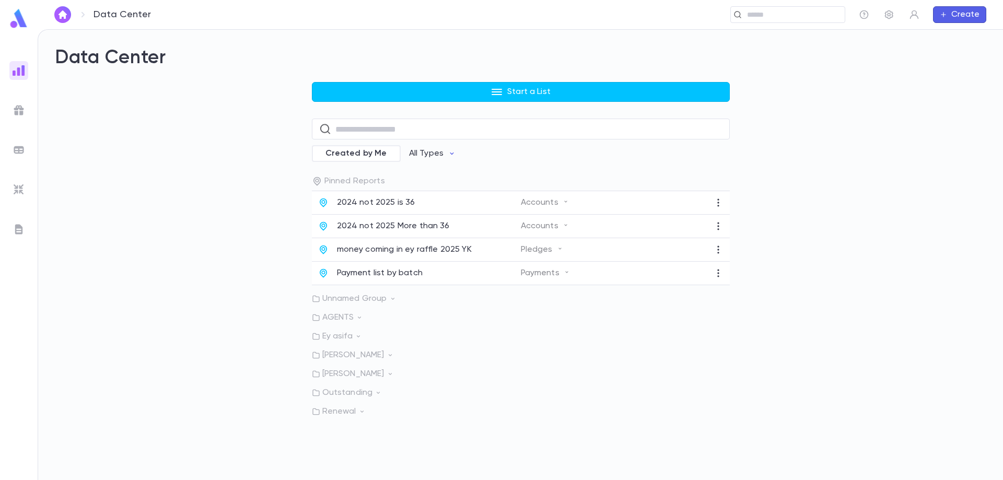
click at [348, 337] on p "Ey asifa" at bounding box center [521, 336] width 418 height 10
click at [385, 355] on p "Big donors EY asifa" at bounding box center [374, 358] width 75 height 10
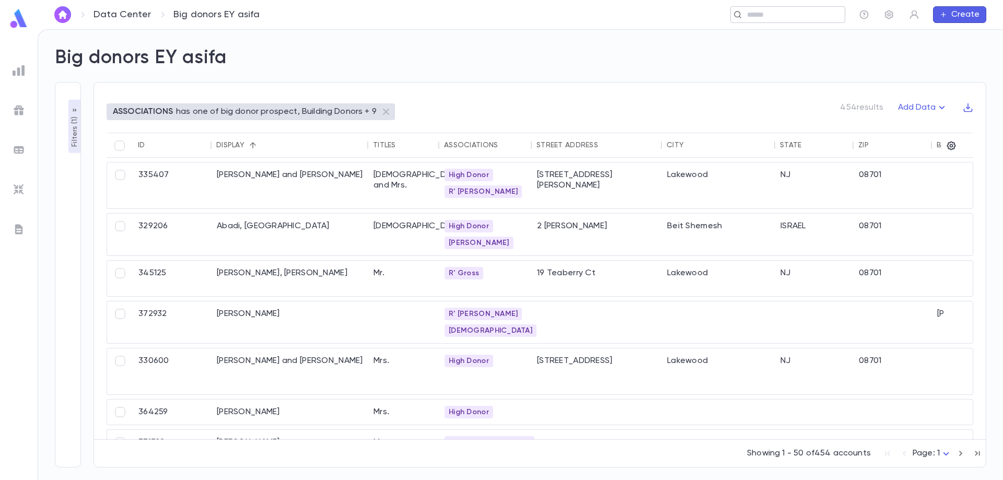
click at [767, 20] on div "​" at bounding box center [788, 14] width 115 height 17
paste input "**********"
type input "**********"
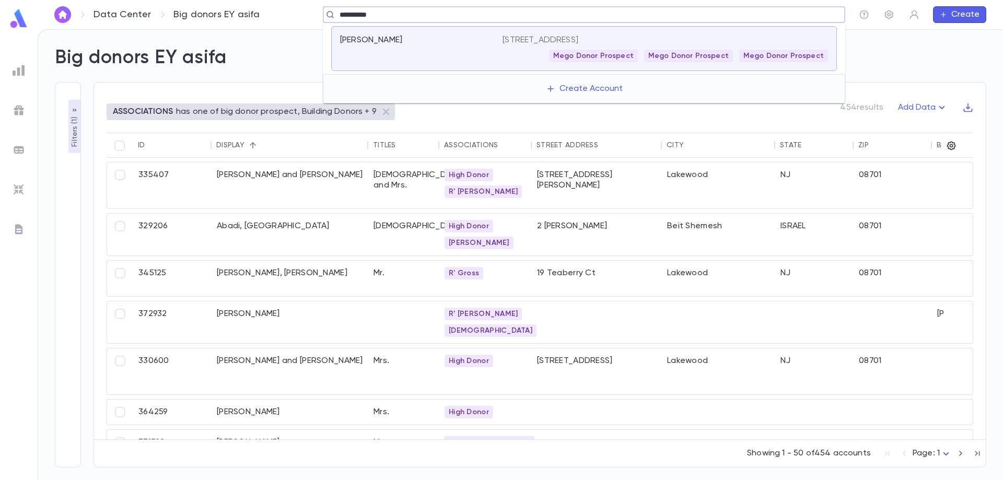
click at [402, 39] on p "Grossman, Yehuda" at bounding box center [371, 40] width 62 height 10
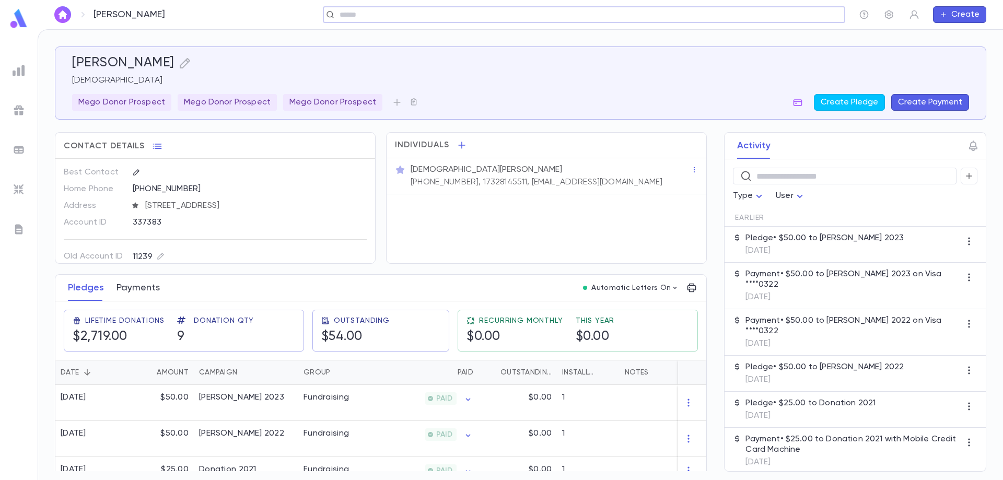
click at [141, 292] on button "Payments" at bounding box center [138, 288] width 43 height 26
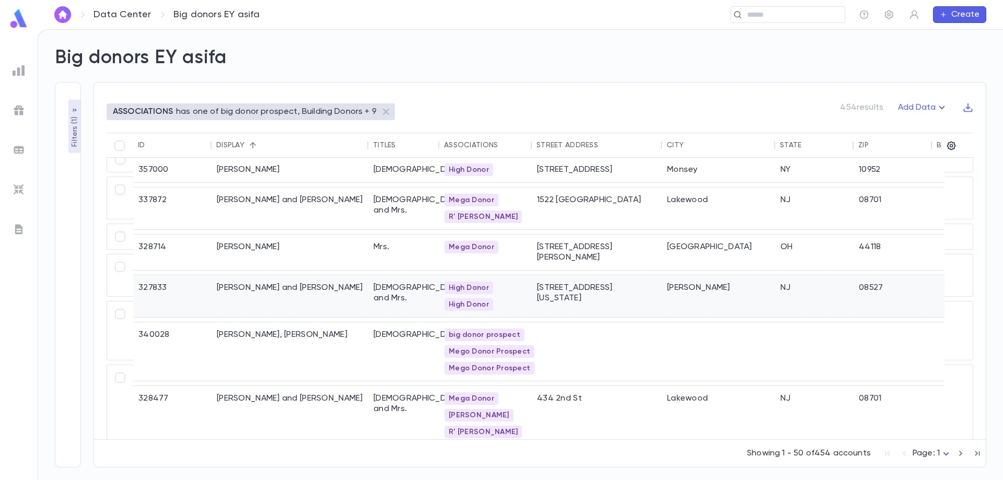
scroll to position [1922, 0]
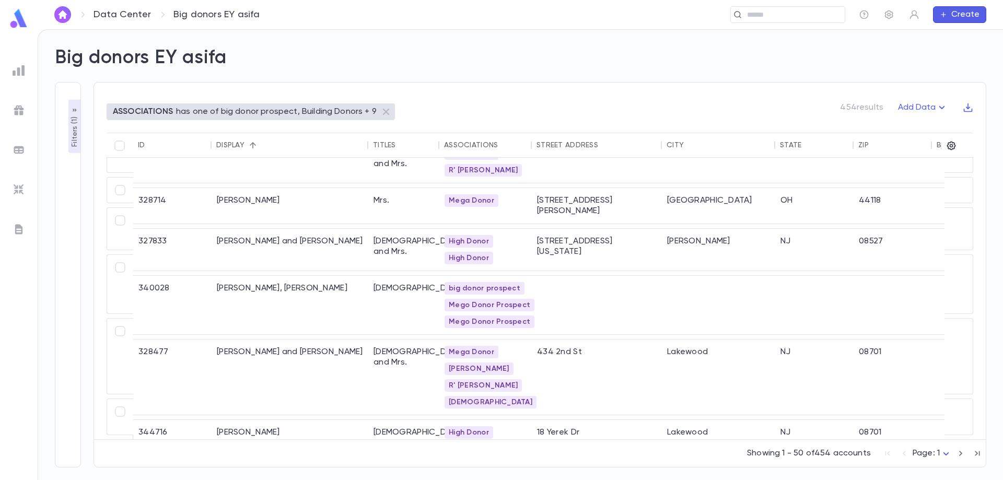
click at [927, 451] on body "**********" at bounding box center [501, 254] width 1003 height 451
click at [933, 378] on span "Page: 5" at bounding box center [934, 376] width 32 height 10
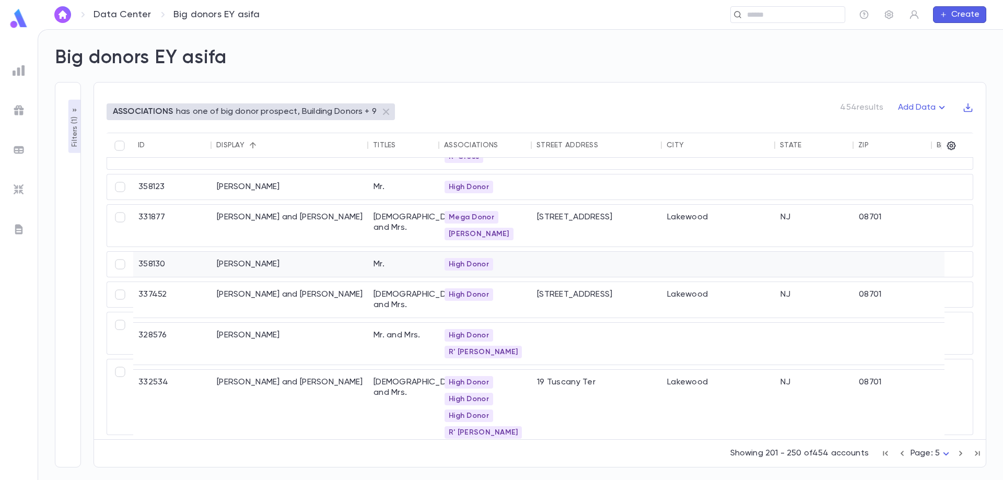
scroll to position [52, 0]
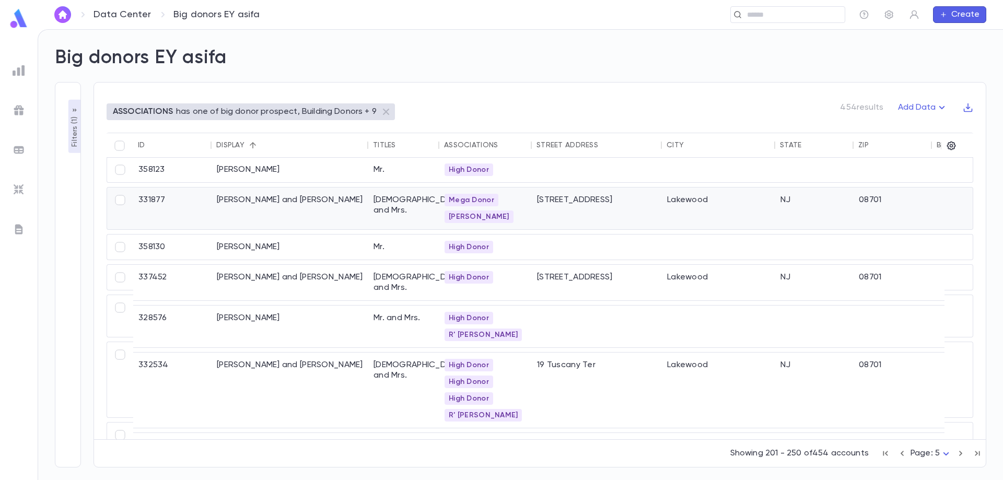
click at [276, 203] on div "Kaplowitz, Binyomin and Yevi" at bounding box center [290, 209] width 157 height 42
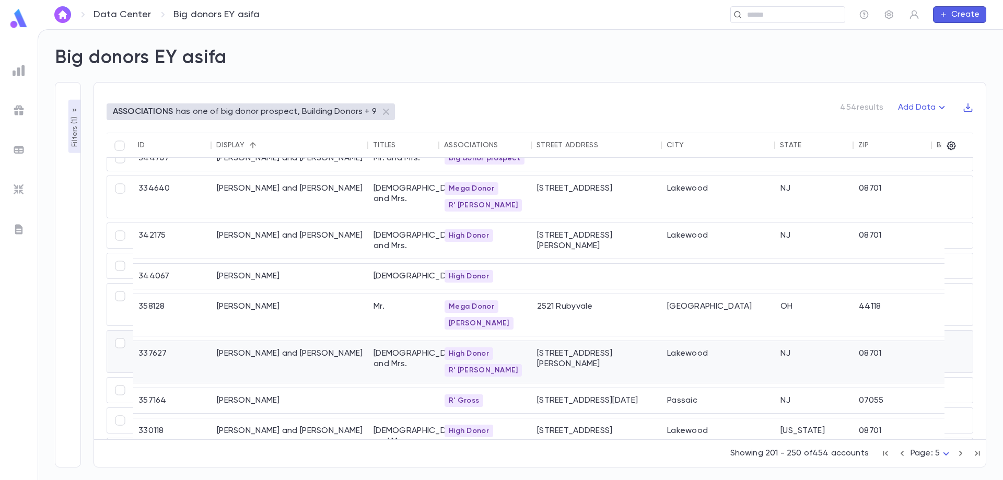
scroll to position [627, 0]
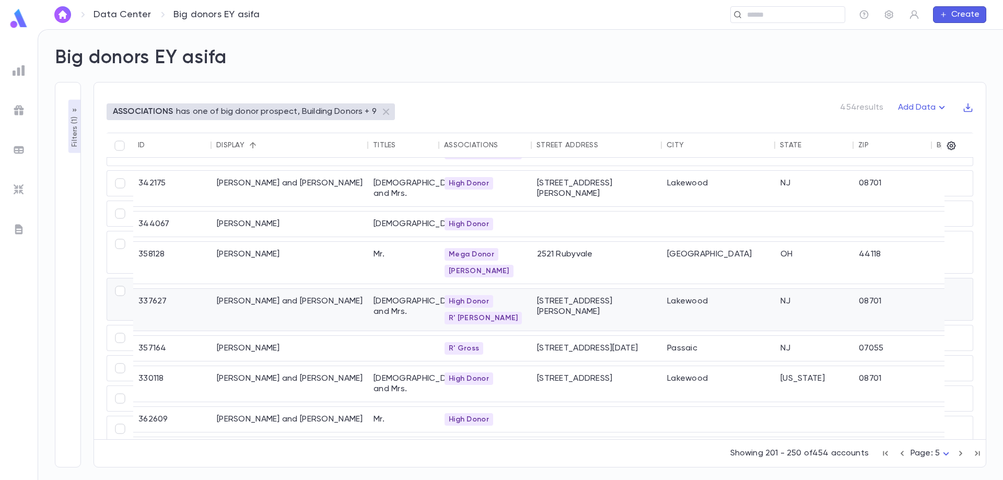
click at [309, 289] on div "Kleinbart, Yehuda and Sara Brocha" at bounding box center [290, 310] width 157 height 42
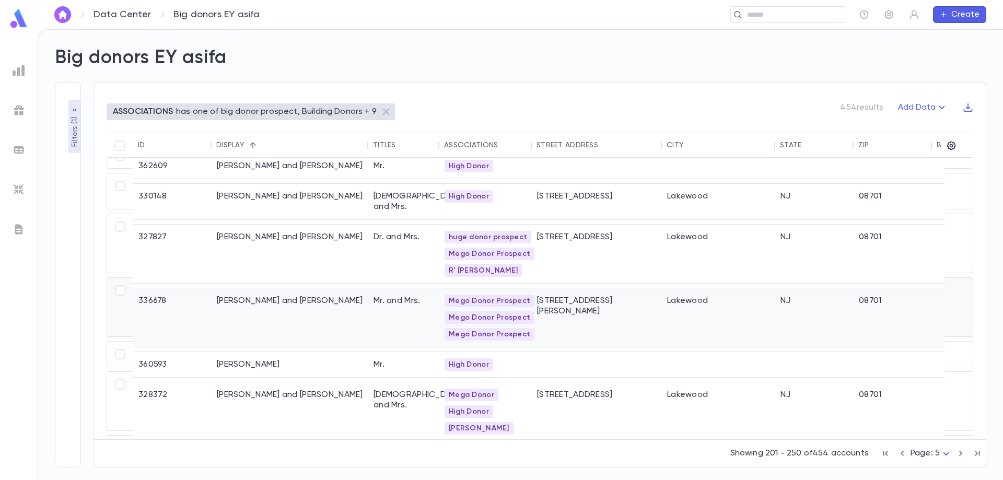
scroll to position [887, 0]
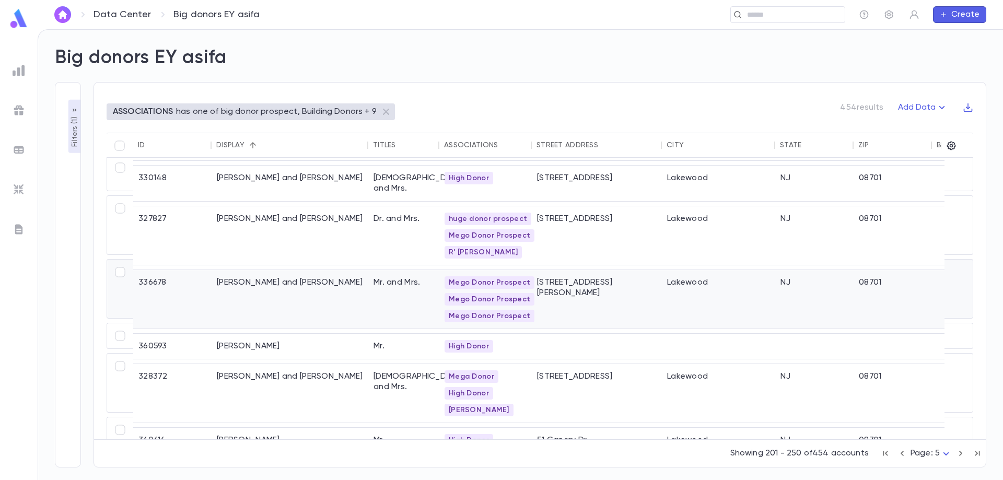
click at [303, 272] on div "Kurland , Binyomin and Naomi" at bounding box center [290, 299] width 157 height 59
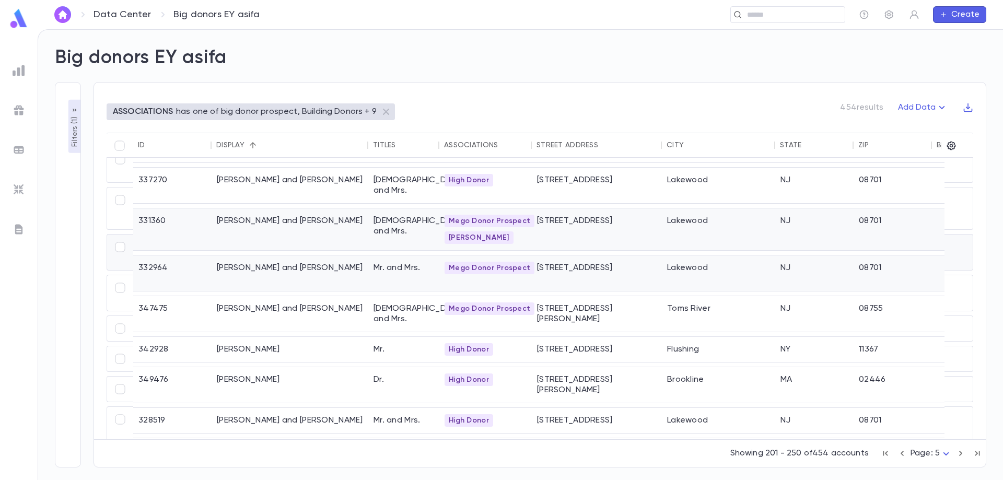
scroll to position [1567, 0]
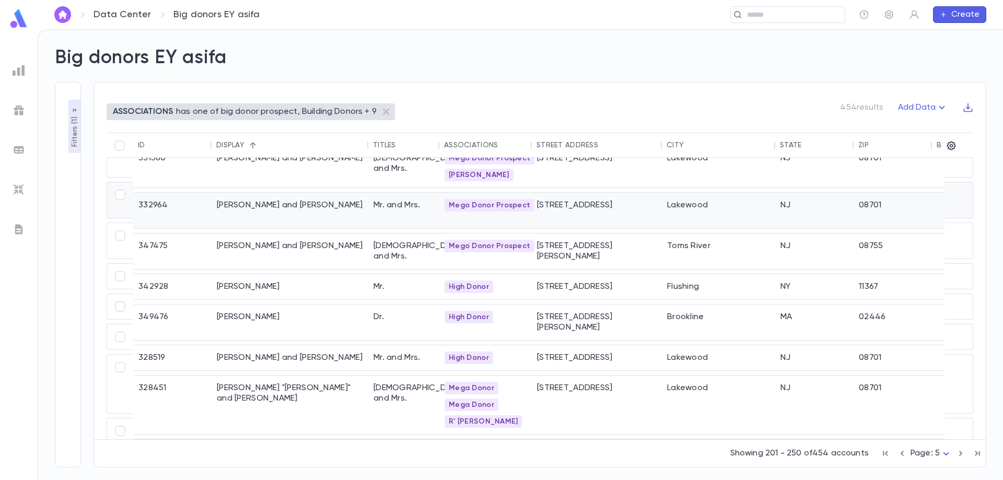
click at [262, 193] on div "[PERSON_NAME] and [PERSON_NAME]" at bounding box center [290, 211] width 157 height 36
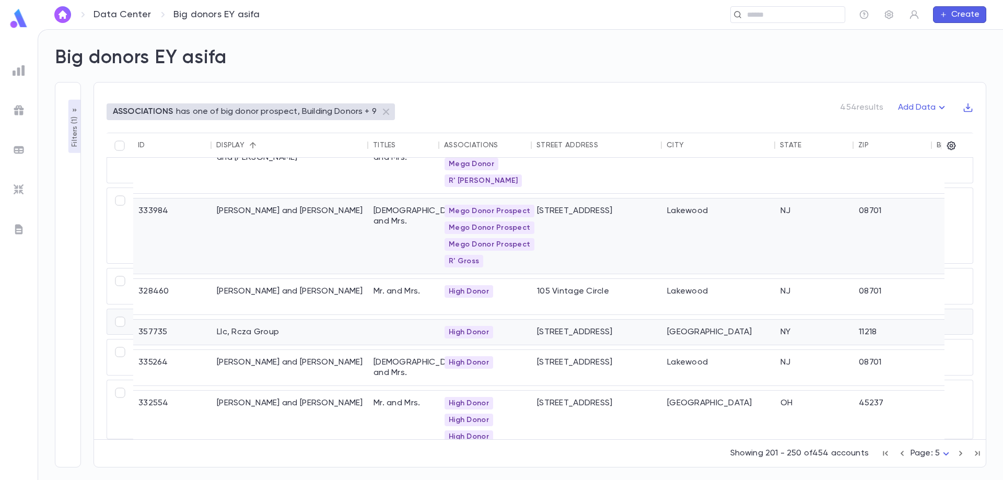
scroll to position [1766, 0]
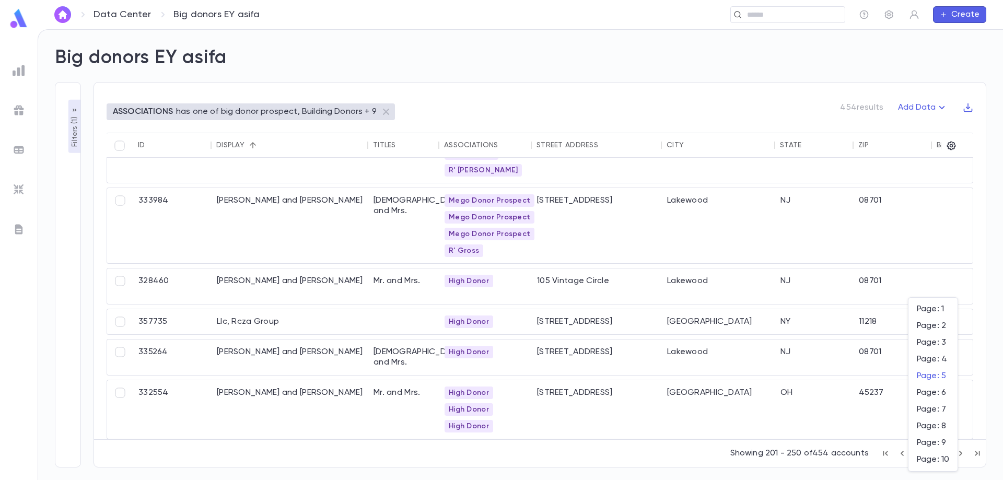
click at [930, 454] on body "**********" at bounding box center [501, 254] width 1003 height 451
click at [928, 385] on li "Page: 6" at bounding box center [933, 393] width 49 height 17
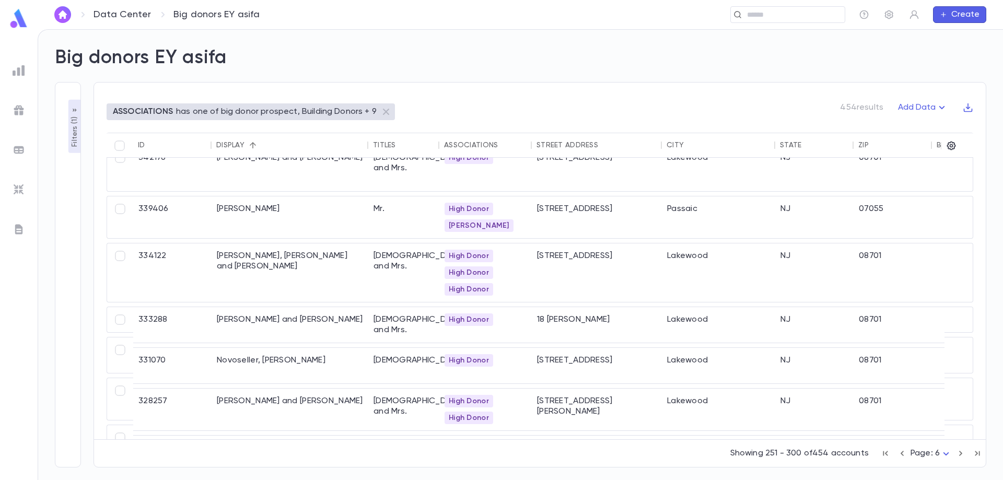
scroll to position [1098, 0]
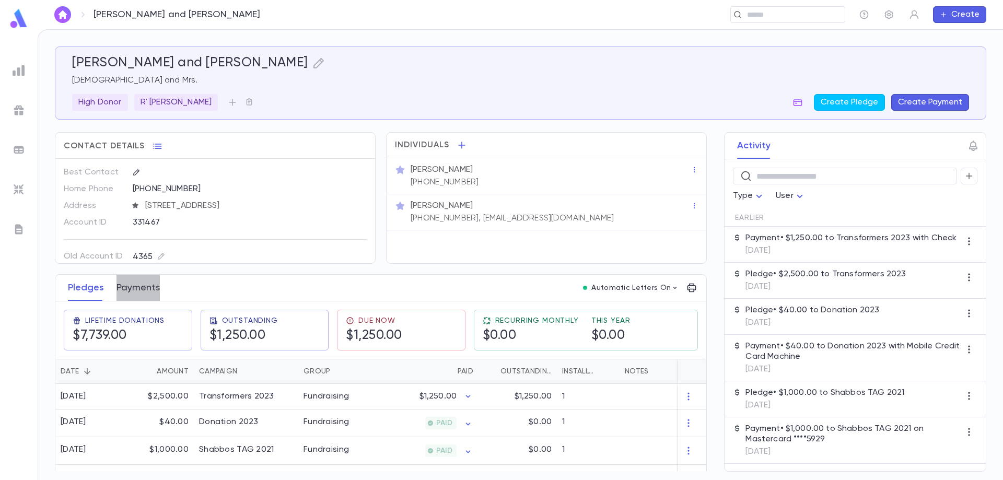
click at [144, 285] on button "Payments" at bounding box center [138, 288] width 43 height 26
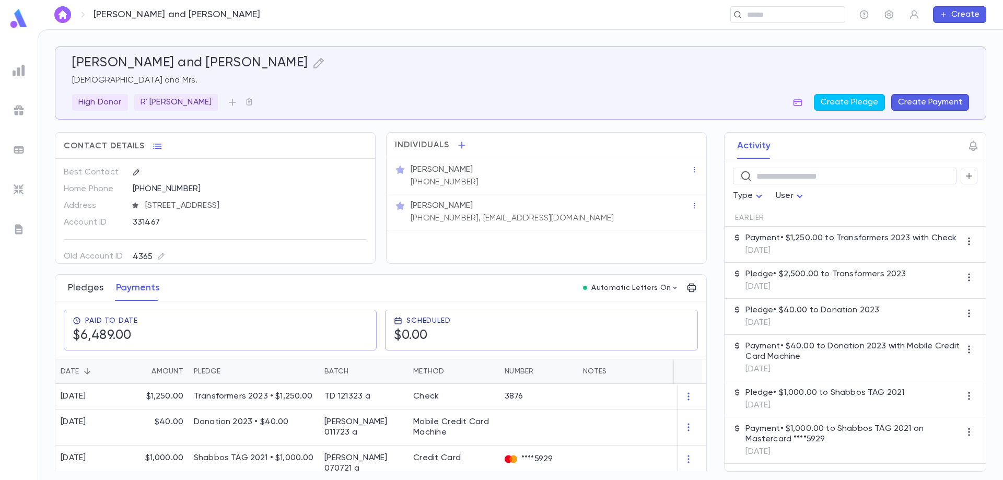
click at [87, 287] on button "Pledges" at bounding box center [86, 288] width 36 height 26
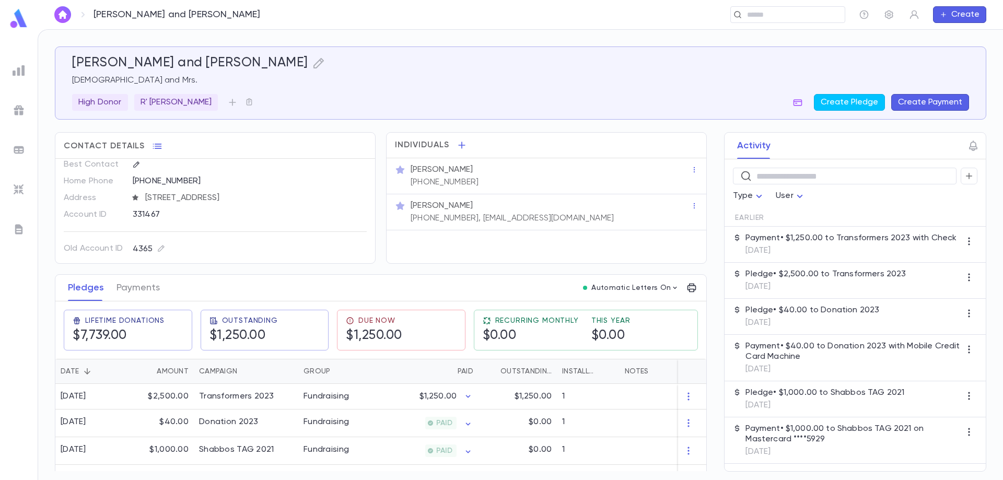
scroll to position [10, 0]
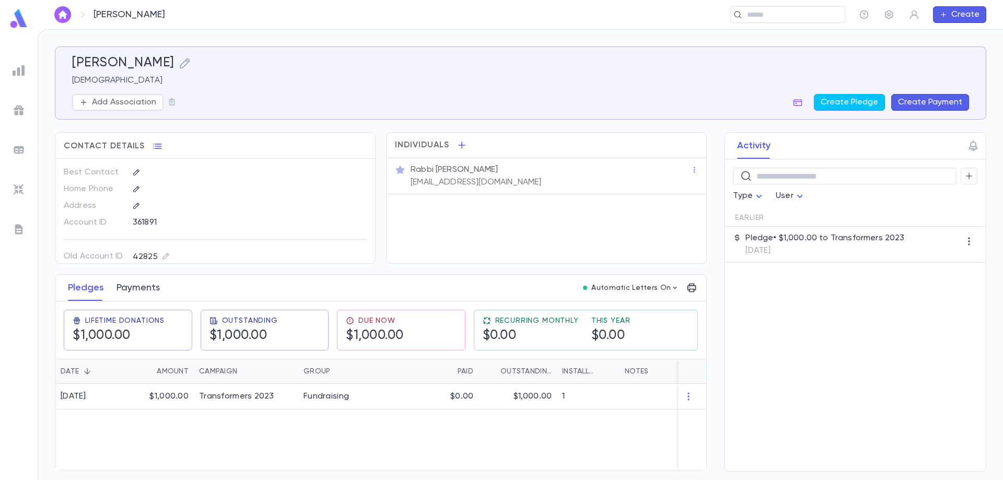
click at [118, 287] on button "Payments" at bounding box center [138, 288] width 43 height 26
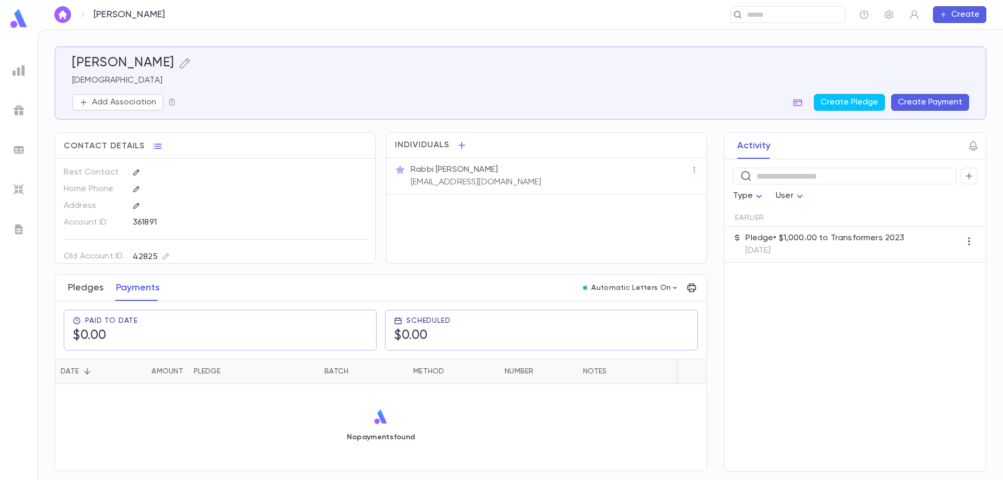
click at [87, 284] on button "Pledges" at bounding box center [86, 288] width 36 height 26
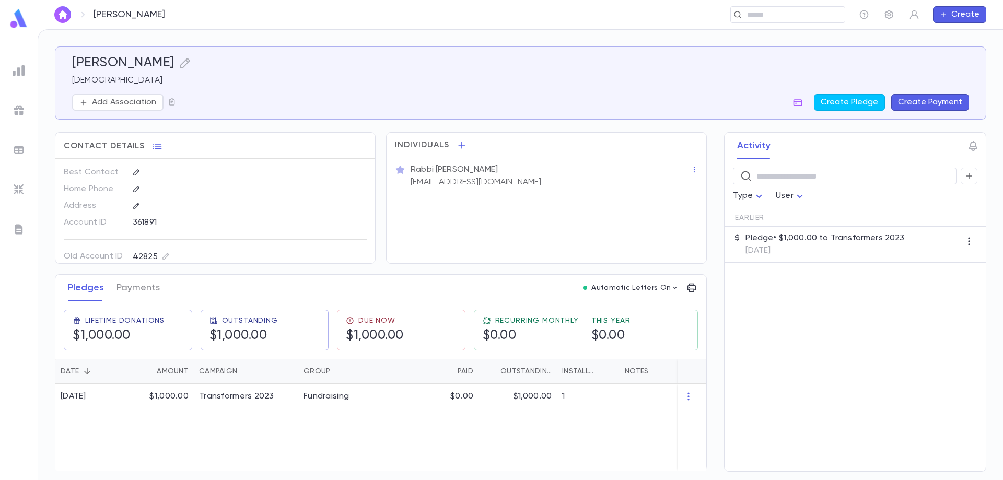
drag, startPoint x: 173, startPoint y: 62, endPoint x: 66, endPoint y: 64, distance: 106.6
click at [66, 64] on div "Fruchter, Avromi Rabbi Add Association Create Pledge Create Payment" at bounding box center [517, 77] width 906 height 68
copy h5 "Fruchter, Avromi"
click at [775, 19] on div "​" at bounding box center [788, 14] width 115 height 17
paste input "**********"
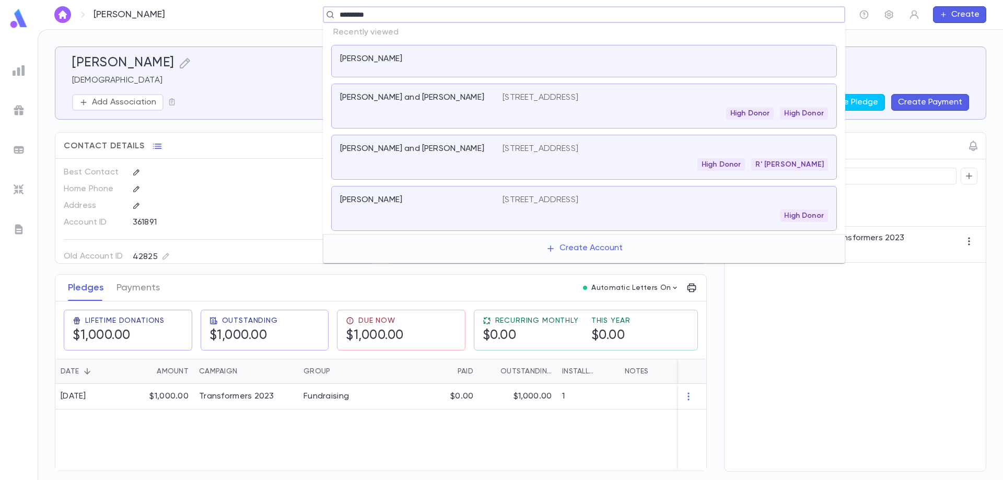
type input "********"
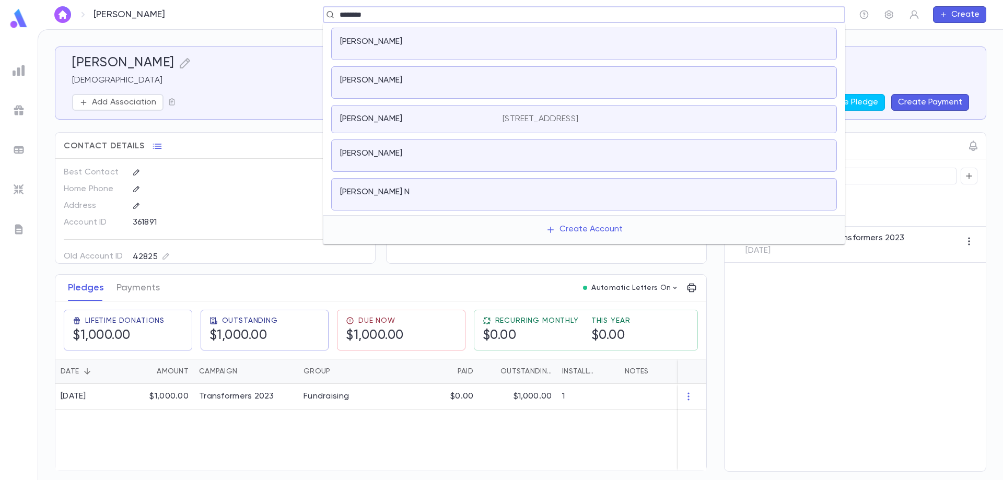
scroll to position [209, 0]
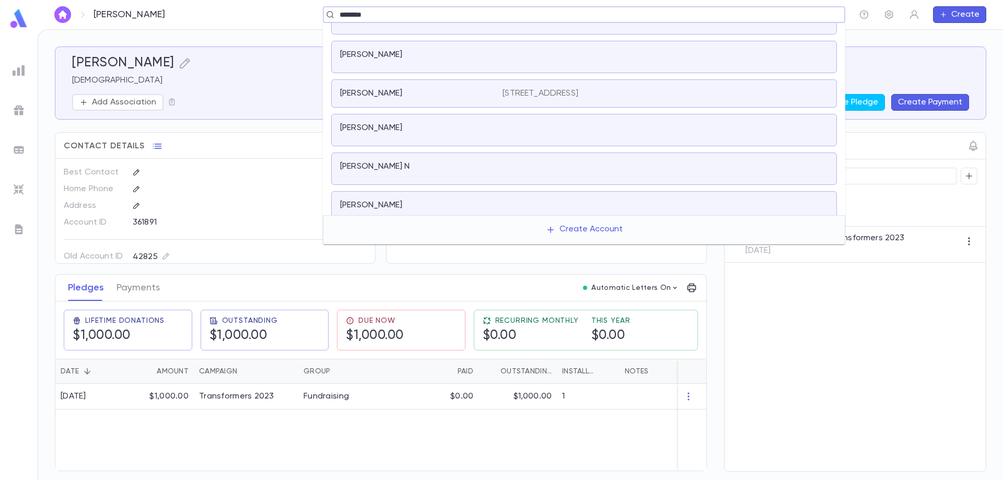
click at [393, 122] on div "Fruchter, Avromi" at bounding box center [584, 130] width 506 height 32
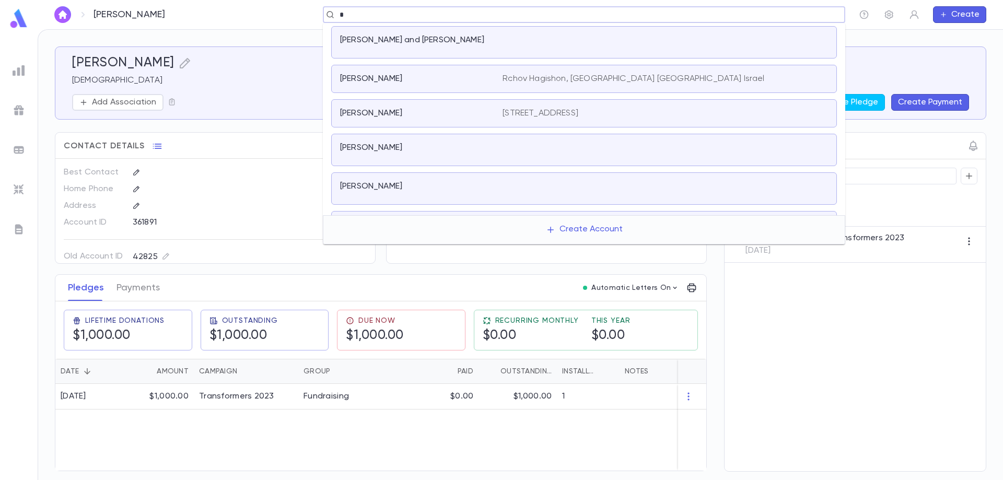
scroll to position [143, 0]
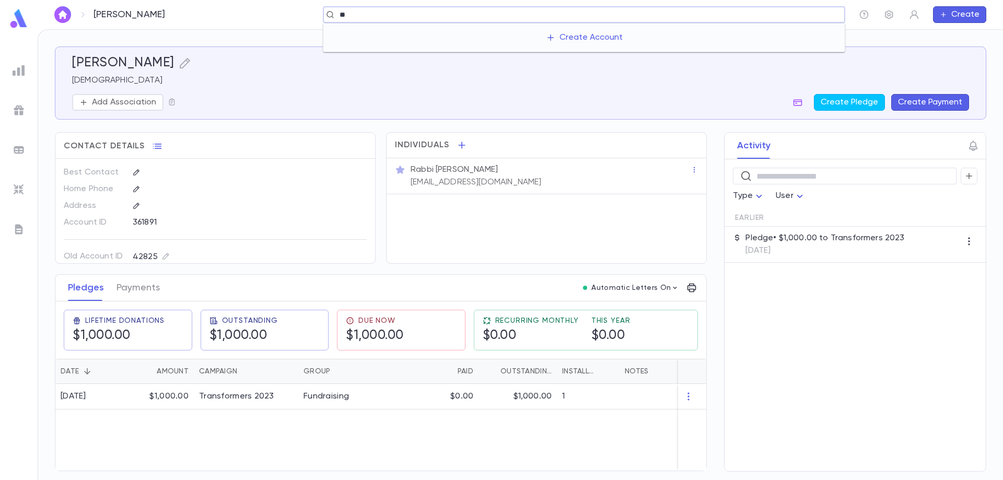
type input "*"
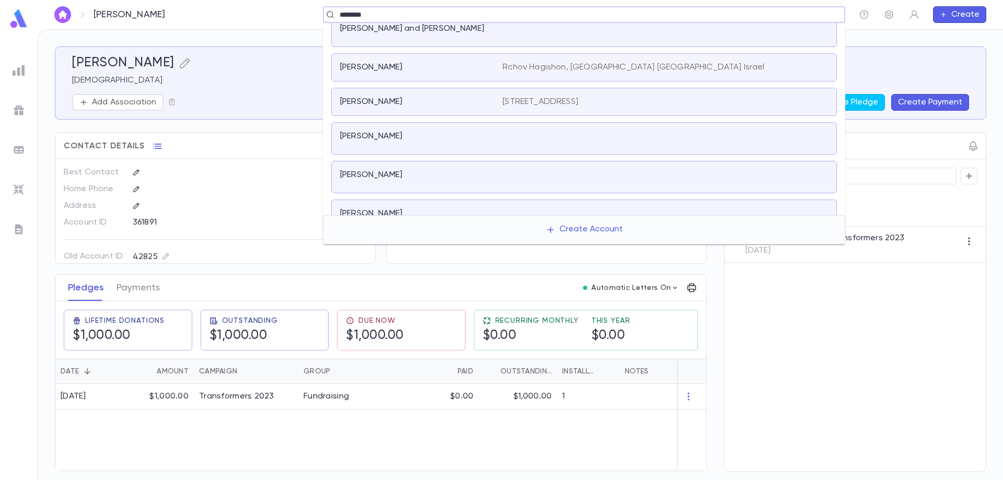
scroll to position [0, 0]
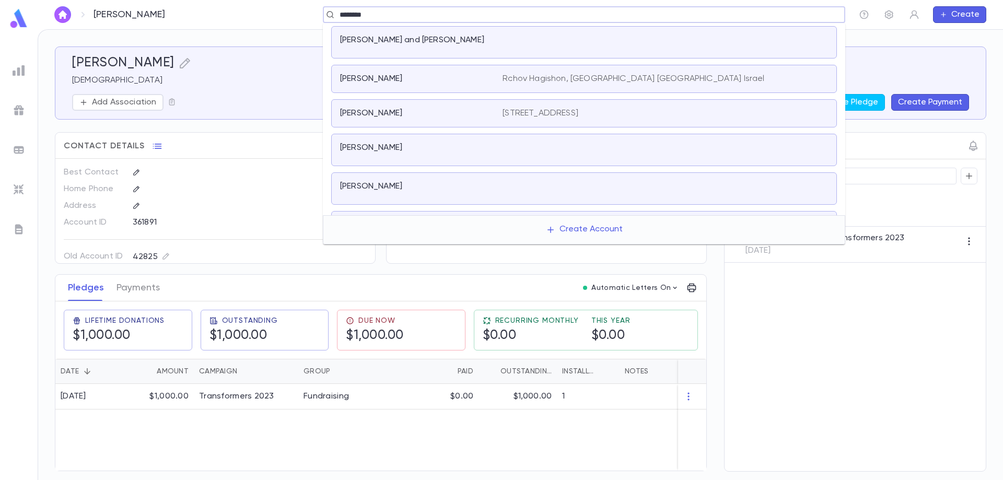
type input "********"
click at [217, 212] on div "Address" at bounding box center [215, 206] width 303 height 17
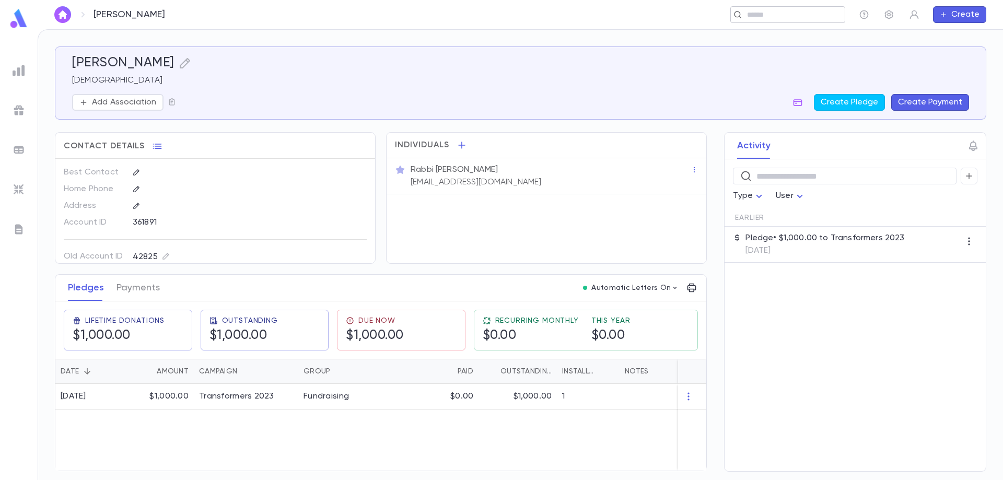
click at [763, 14] on input "text" at bounding box center [792, 15] width 97 height 10
click at [290, 166] on div at bounding box center [245, 171] width 243 height 15
click at [782, 21] on div "​" at bounding box center [788, 14] width 115 height 17
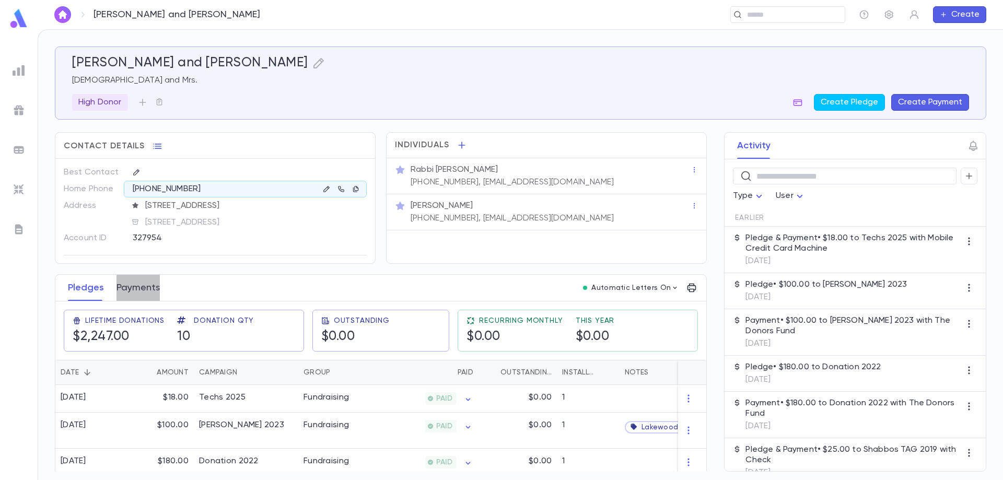
click at [141, 286] on button "Payments" at bounding box center [138, 288] width 43 height 26
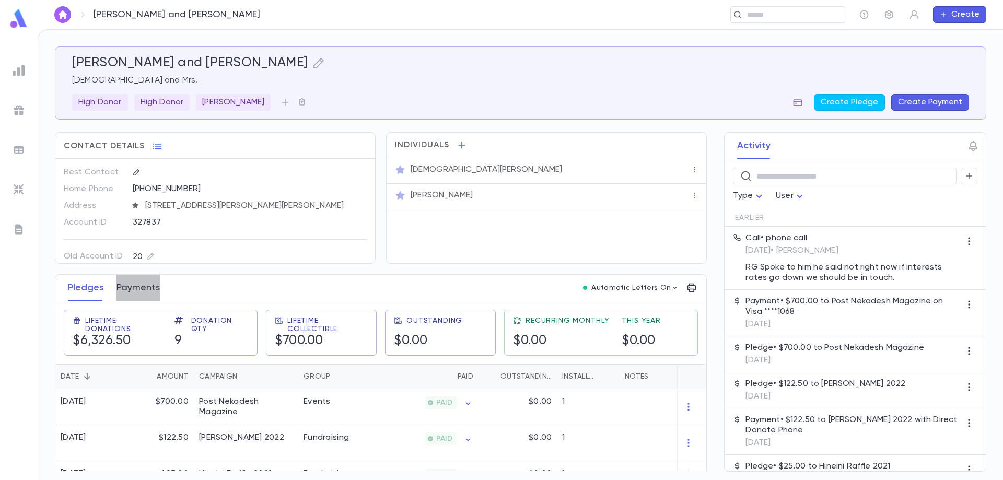
click at [138, 292] on button "Payments" at bounding box center [138, 288] width 43 height 26
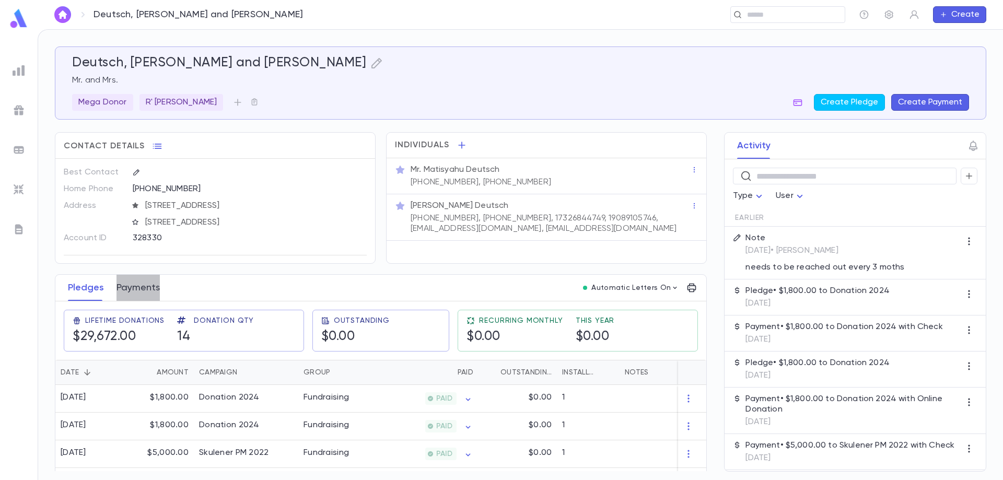
click at [144, 290] on button "Payments" at bounding box center [138, 288] width 43 height 26
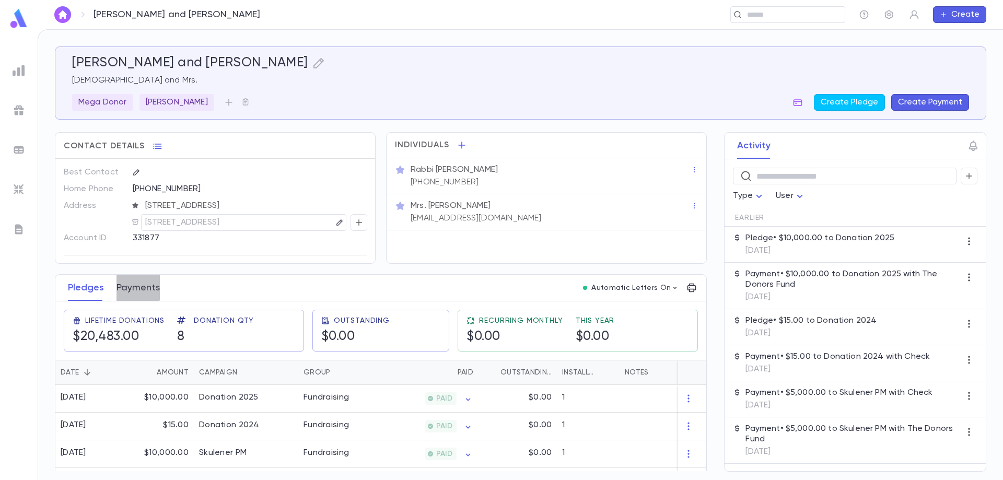
click at [135, 287] on button "Payments" at bounding box center [138, 288] width 43 height 26
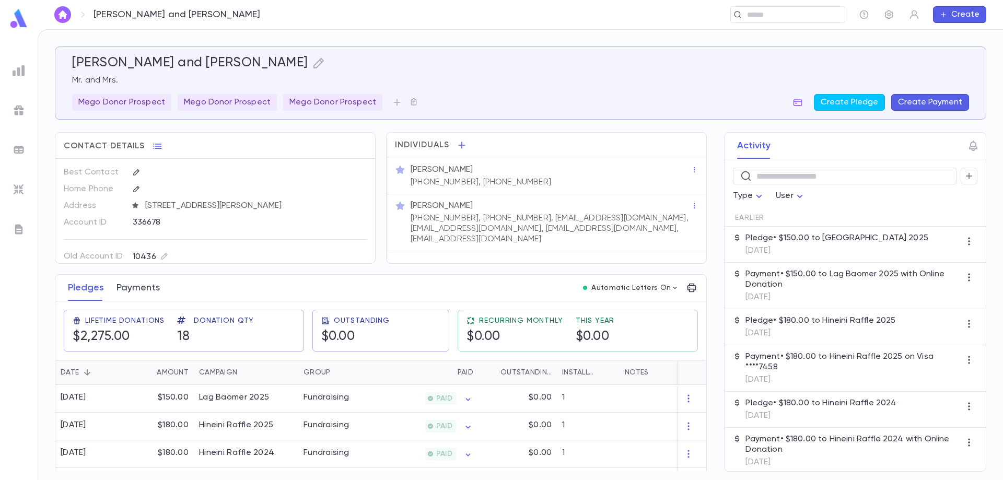
click at [144, 285] on button "Payments" at bounding box center [138, 288] width 43 height 26
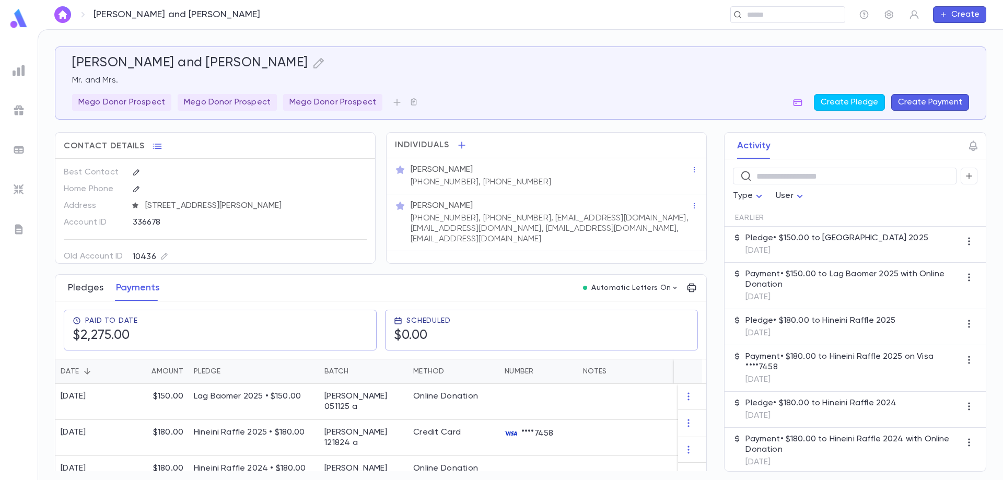
click at [97, 291] on button "Pledges" at bounding box center [86, 288] width 36 height 26
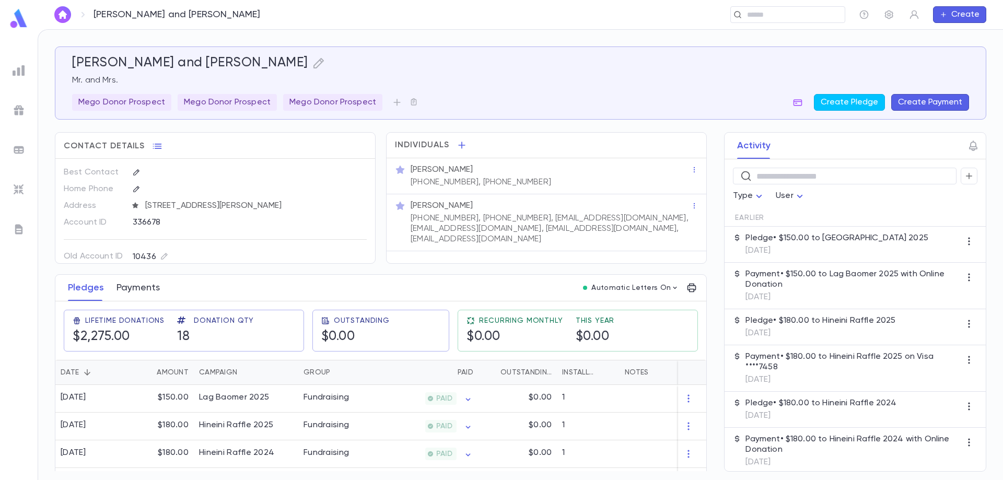
click at [137, 287] on button "Payments" at bounding box center [138, 288] width 43 height 26
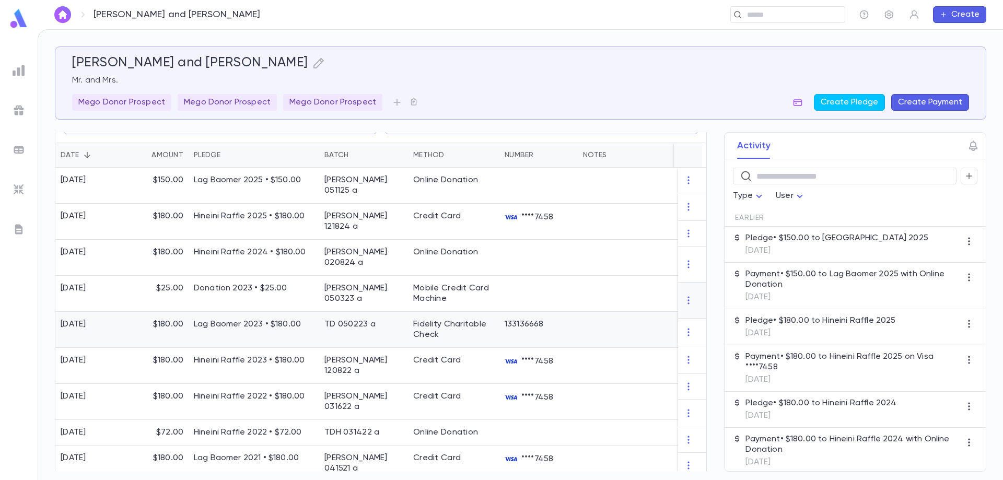
scroll to position [107, 0]
